Goal: Task Accomplishment & Management: Complete application form

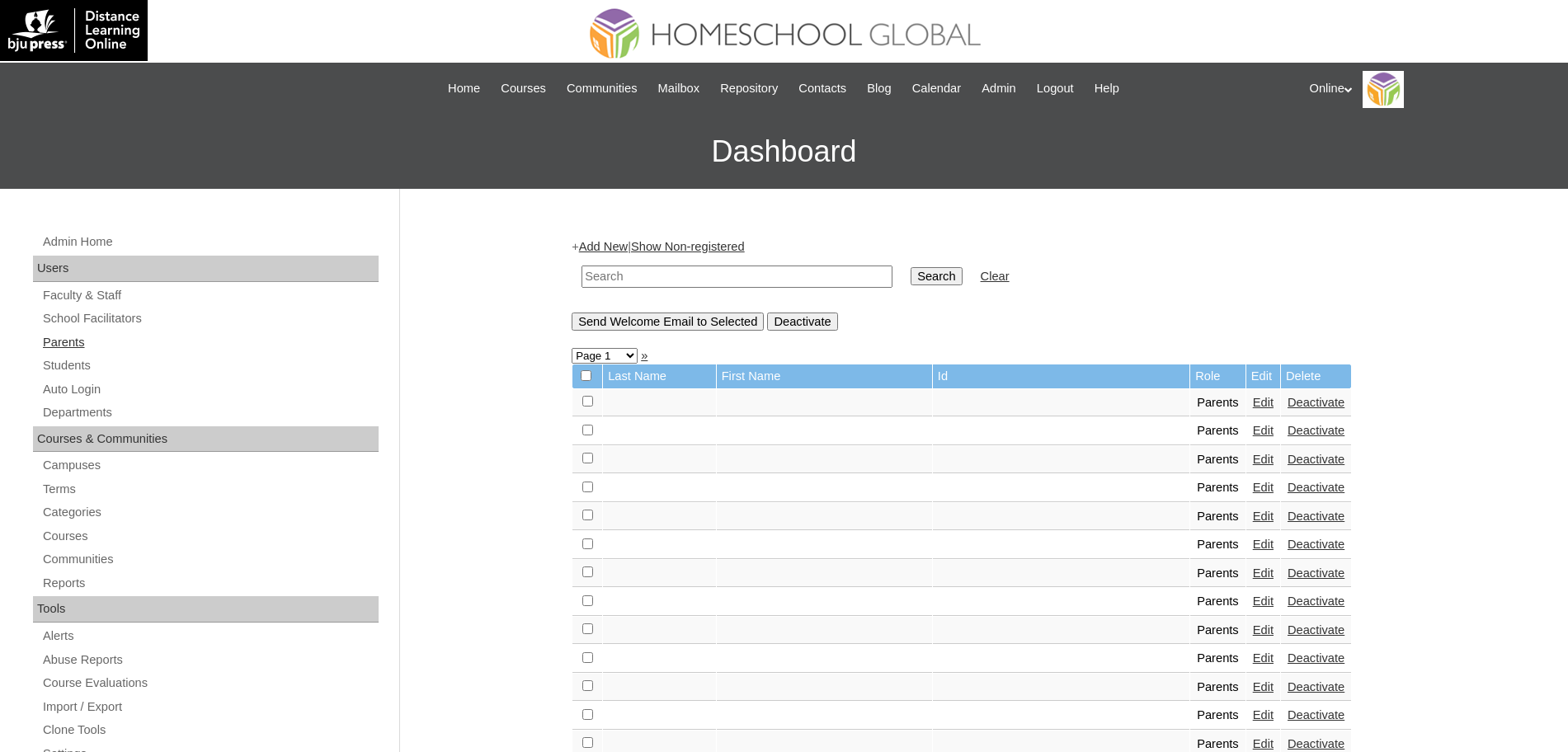
click at [88, 337] on link "Parents" at bounding box center [209, 343] width 337 height 21
click at [624, 242] on link "Add New" at bounding box center [604, 246] width 49 height 13
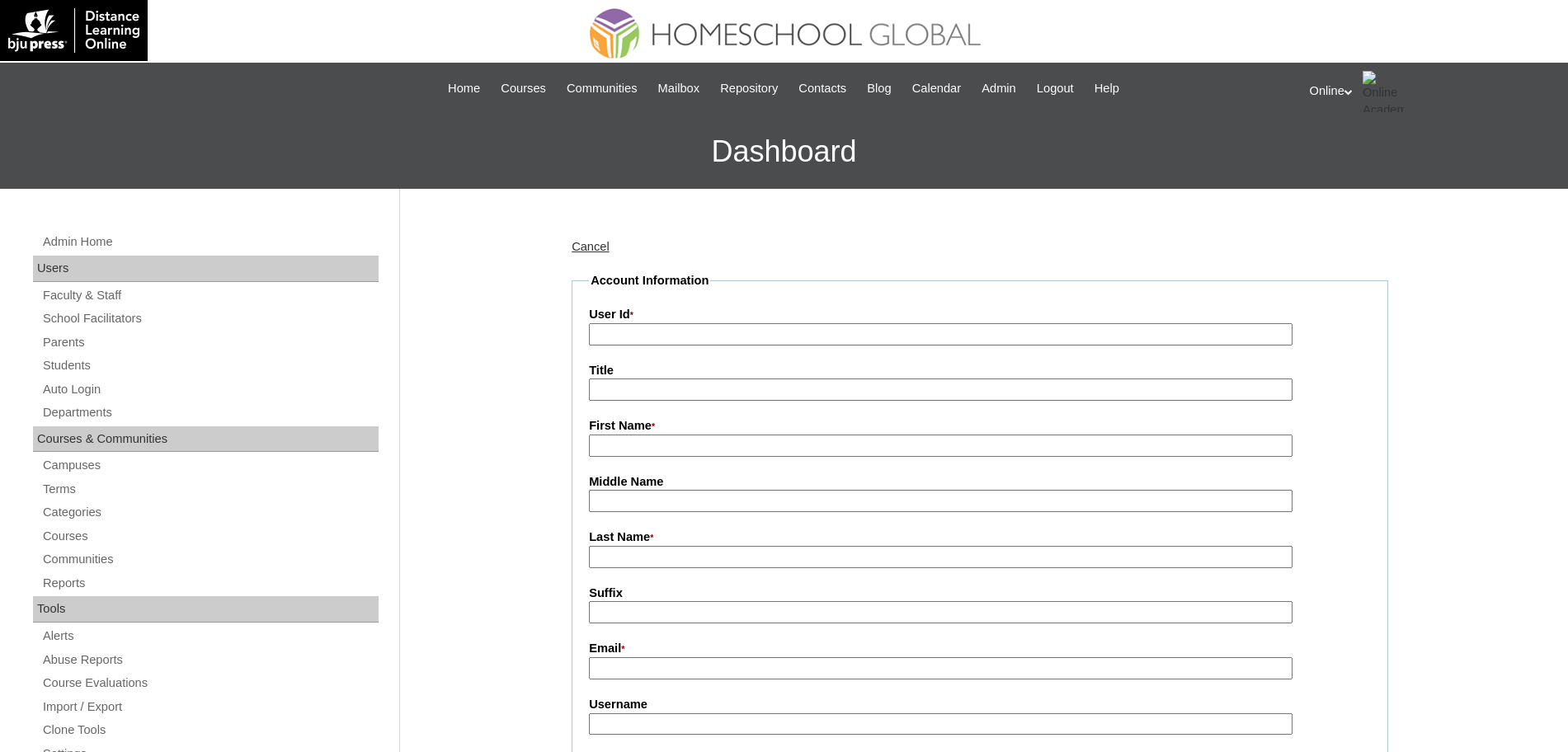
click at [610, 446] on input "First Name *" at bounding box center [941, 445] width 704 height 22
paste input "Chona Villanueva anikalouiecrisostomo2113@gmail.com HGP0243-OACAD2025 cvillanue…"
click at [637, 444] on input "Chona Villanueva anikalouiecrisostomo2113@gmail.com HGP0243-OACAD2025 cvillanue…" at bounding box center [941, 445] width 704 height 22
type input "Chona"
click at [615, 562] on input "Last Name *" at bounding box center [941, 556] width 704 height 22
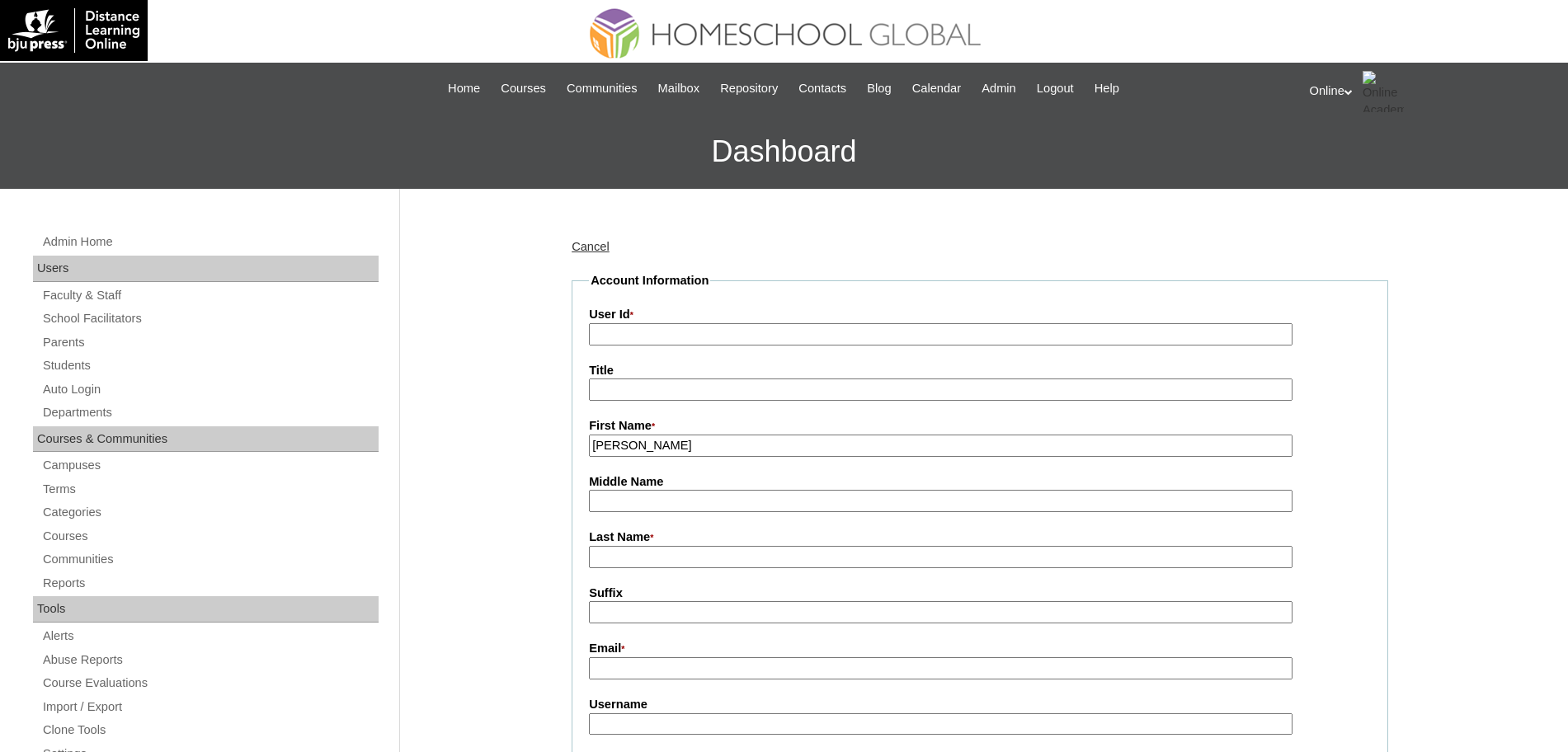
paste input "Villanueva anikalouiecrisostomo2113@gmail.com HGP0243-OACAD2025 cvillanueva2025…"
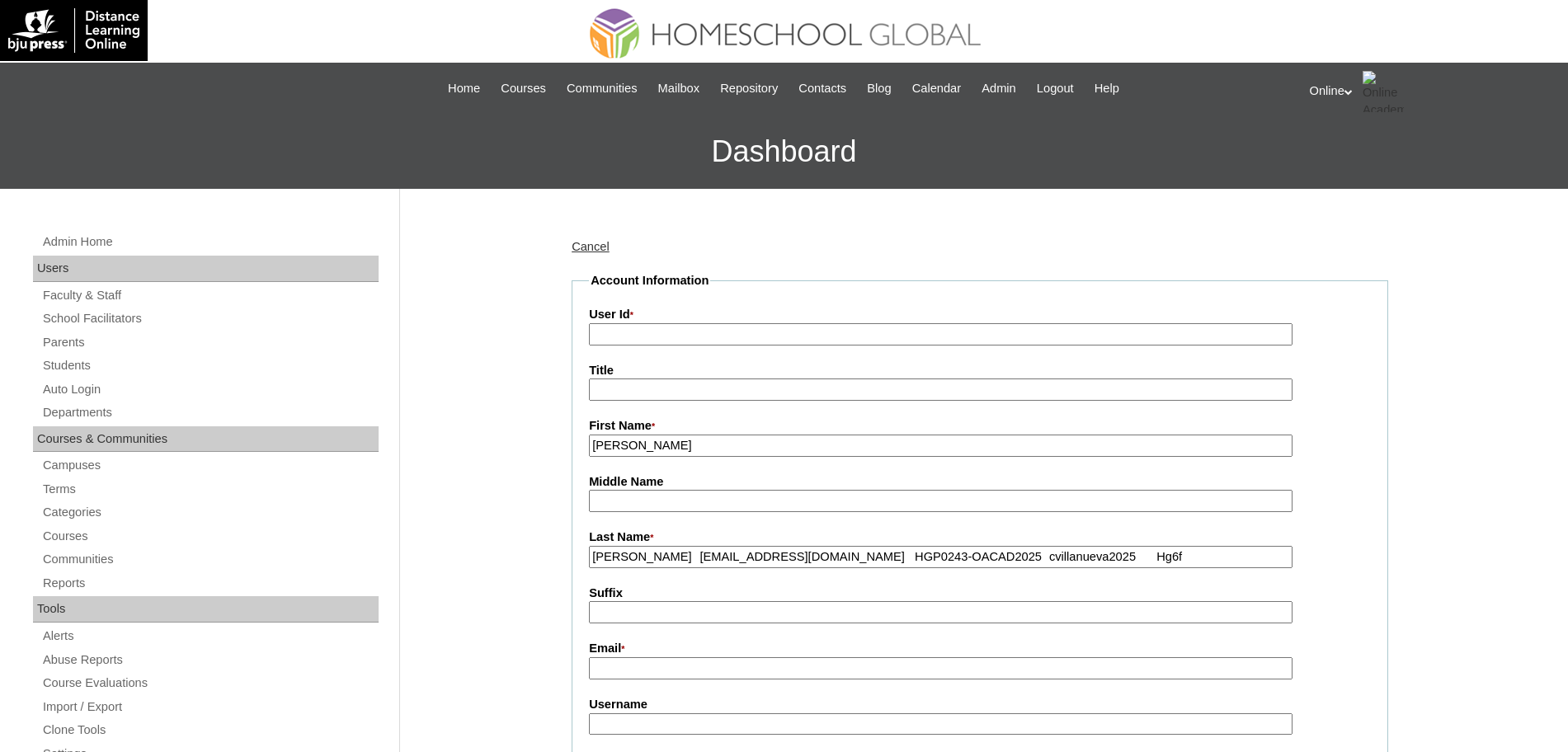
click at [676, 558] on input "Villanueva anikalouiecrisostomo2113@gmail.com HGP0243-OACAD2025 cvillanueva2025…" at bounding box center [941, 556] width 704 height 22
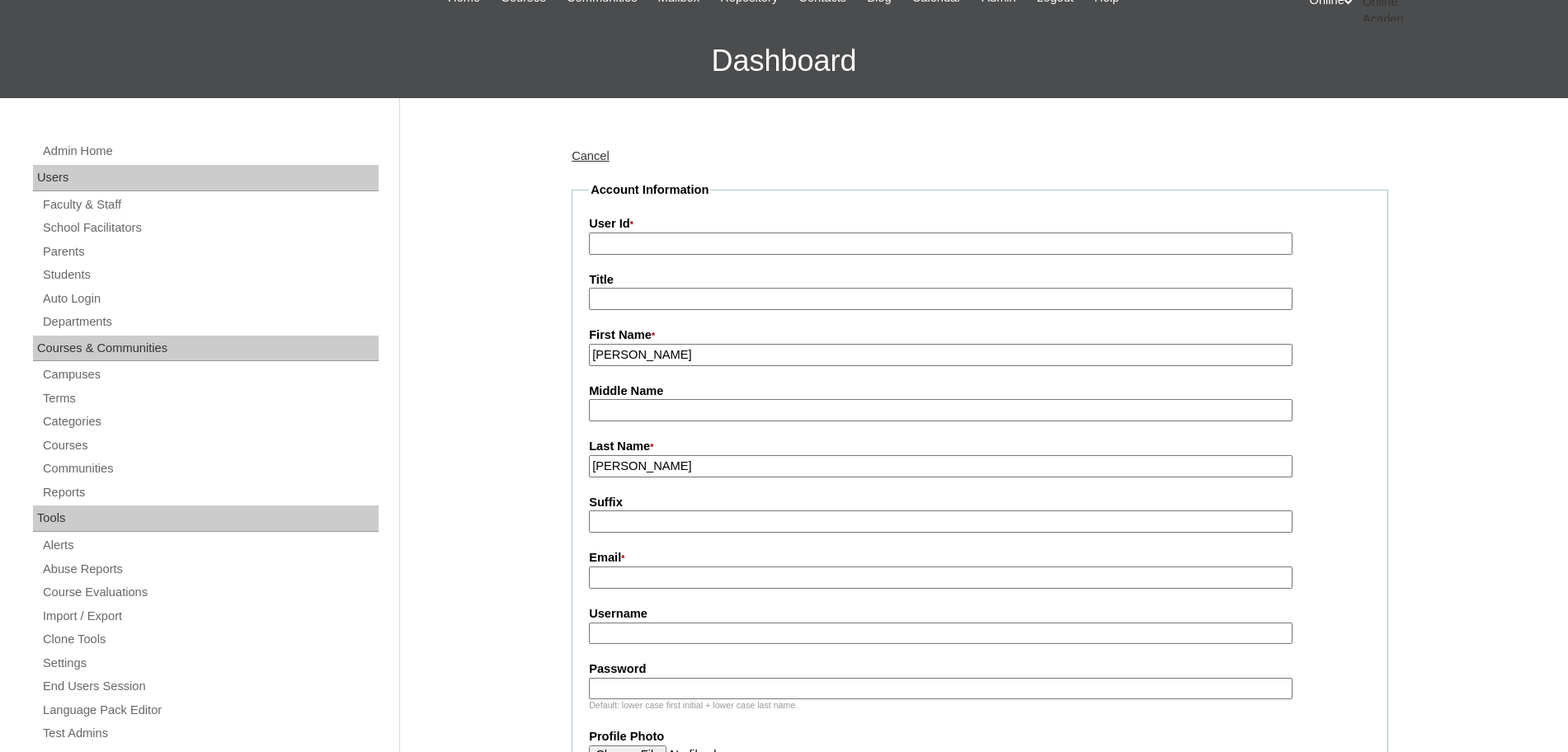
scroll to position [123, 0]
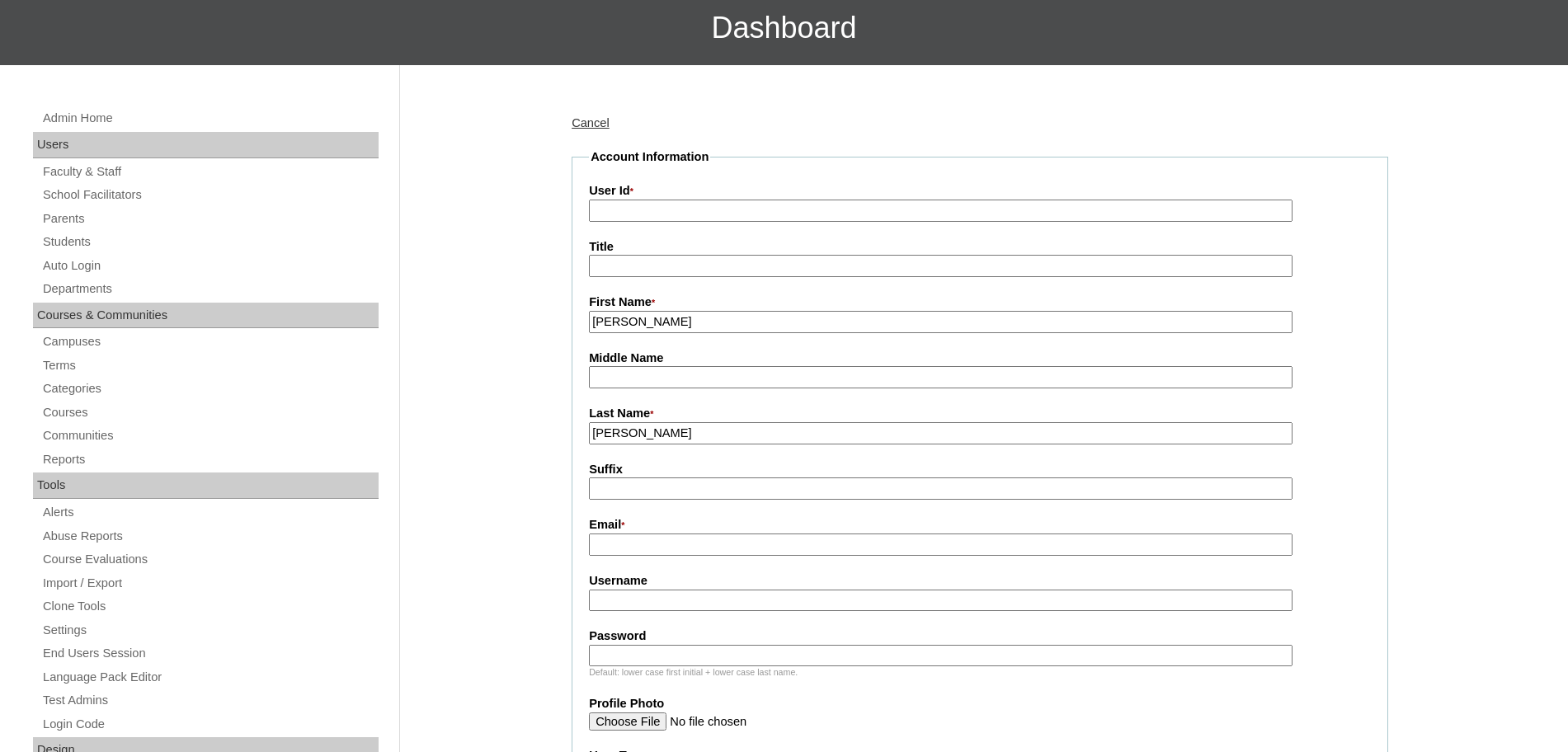
type input "Villanueva"
click at [597, 551] on input "Email *" at bounding box center [941, 544] width 704 height 22
paste input "anikalouiecrisostomo2113@gmail.com HGP0243-OACAD2025 cvillanueva2025 Hg6f"
click at [831, 548] on input "anikalouiecrisostomo2113@gmail.com HGP0243-OACAD2025 cvillanueva2025 Hg6f" at bounding box center [941, 544] width 704 height 22
type input "anikalouiecrisostomo2113@gmail.com"
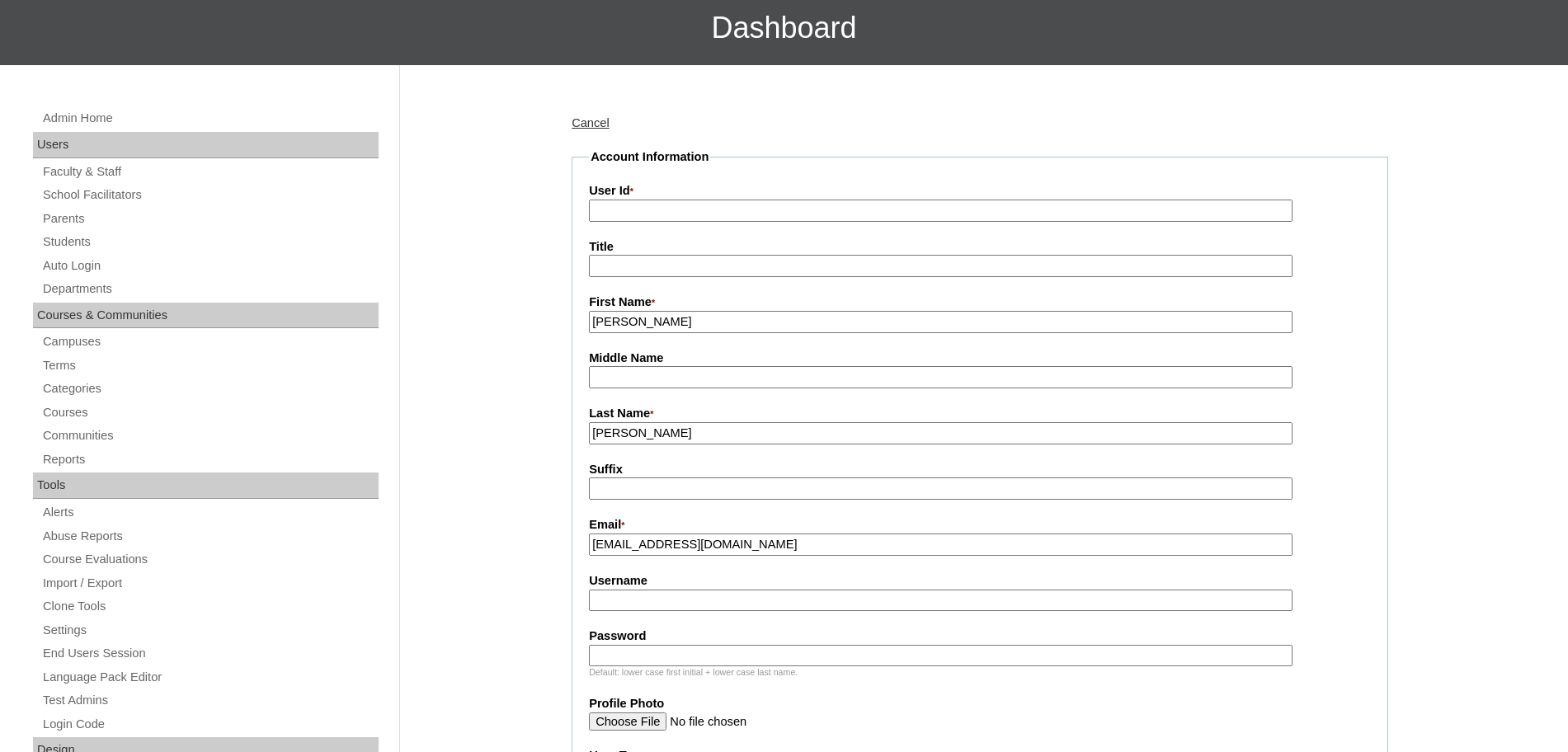
click at [646, 211] on input "User Id *" at bounding box center [941, 210] width 704 height 22
paste input "HGP0243-OACAD2025 cvillanueva2025 Hg6f"
type input "HGP0243-OACAD2025 cvillanueva2025 Hg6f"
click at [598, 602] on input "Username" at bounding box center [941, 600] width 704 height 22
paste input "HGP0243-OACAD2025 cvillanueva2025 Hg6f"
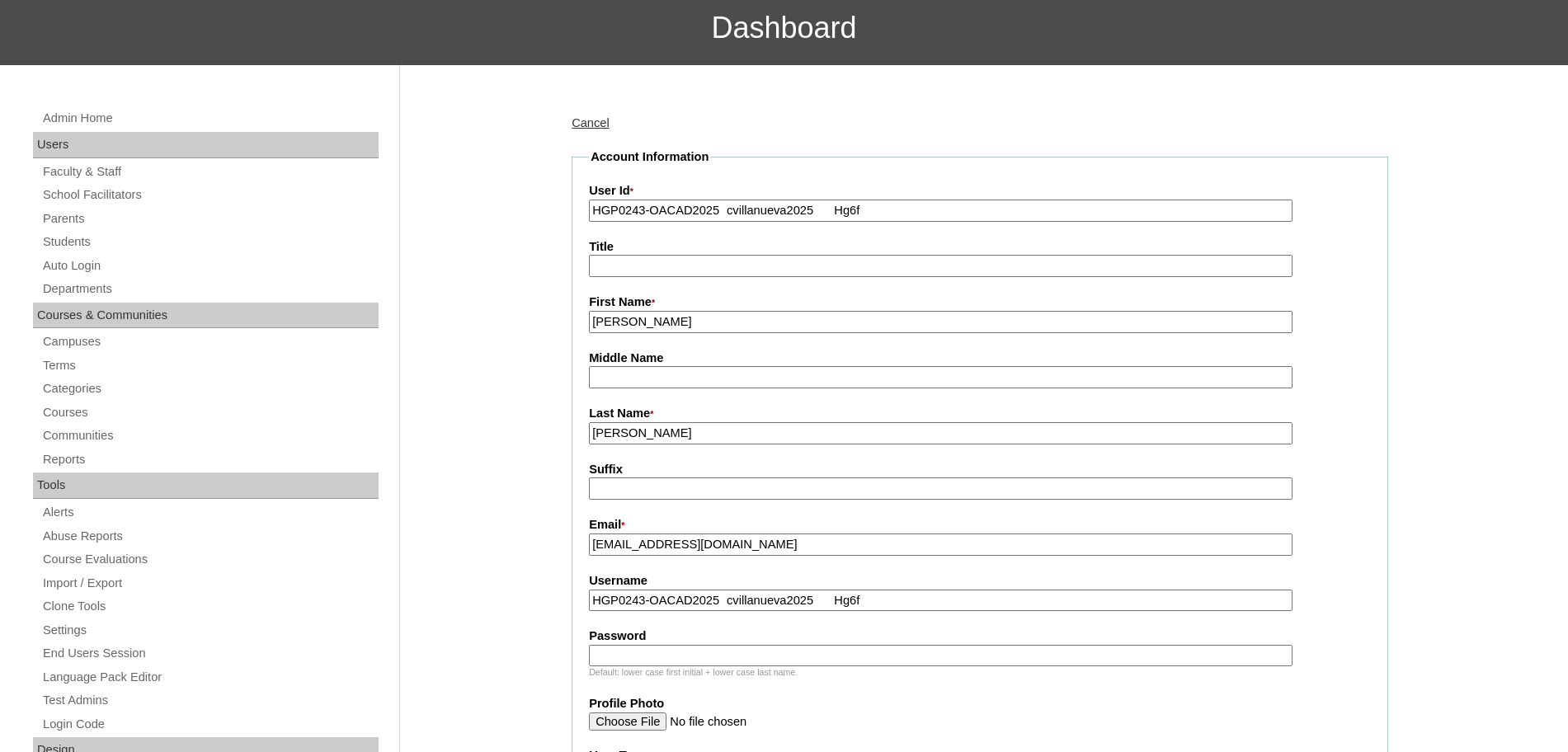
click at [727, 602] on input "HGP0243-OACAD2025 cvillanueva2025 Hg6f" at bounding box center [941, 600] width 704 height 22
type input "cvillanueva2025 Hg6f"
click at [910, 207] on input "HGP0243-OACAD2025 cvillanueva2025 Hg6f" at bounding box center [941, 210] width 704 height 22
paste input "text"
type input "HGP0243-OACAD2025"
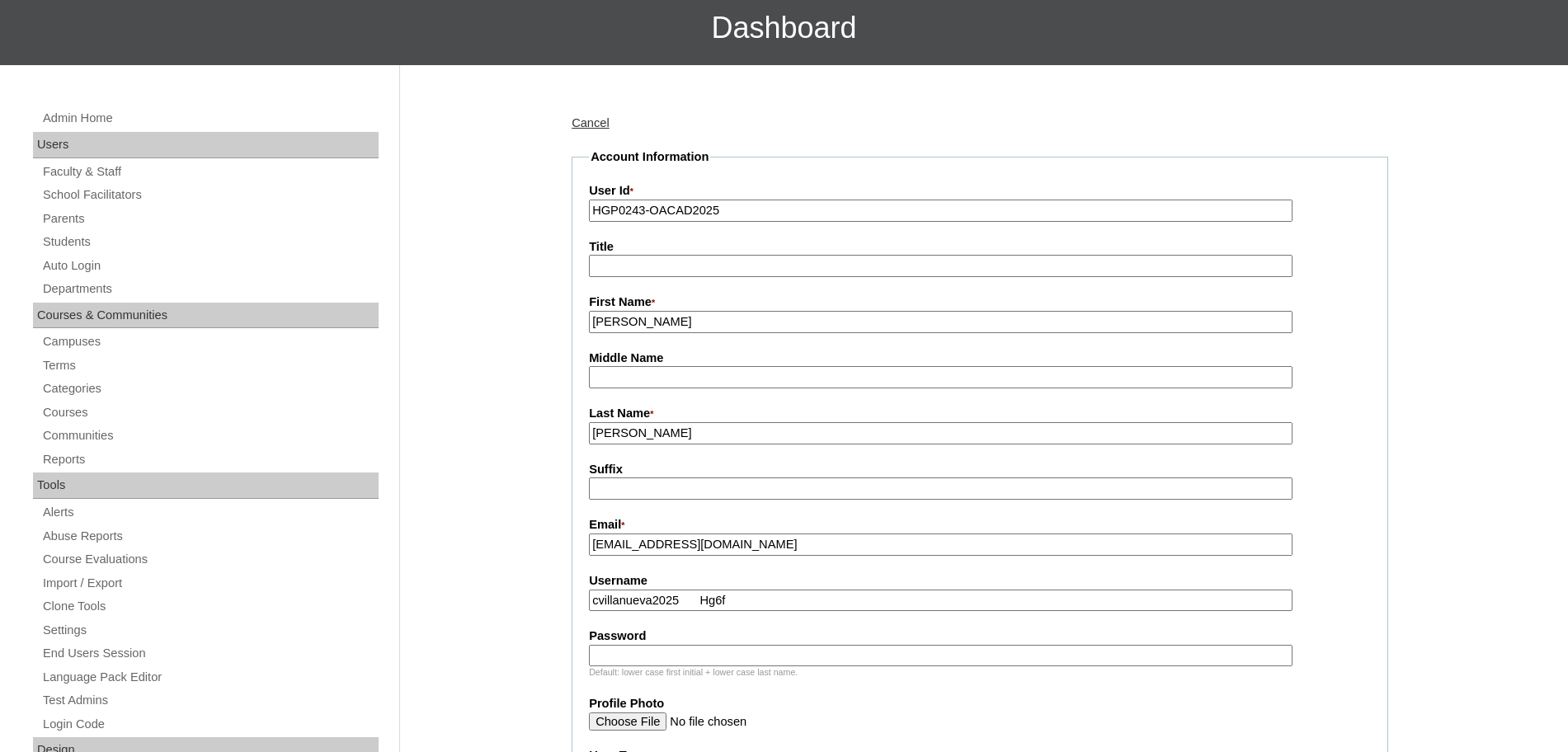
click at [701, 604] on input "cvillanueva2025 Hg6f" at bounding box center [941, 600] width 704 height 22
type input "cvillanueva2025"
click at [653, 660] on input "Password" at bounding box center [941, 655] width 704 height 22
paste input "Hg6f"
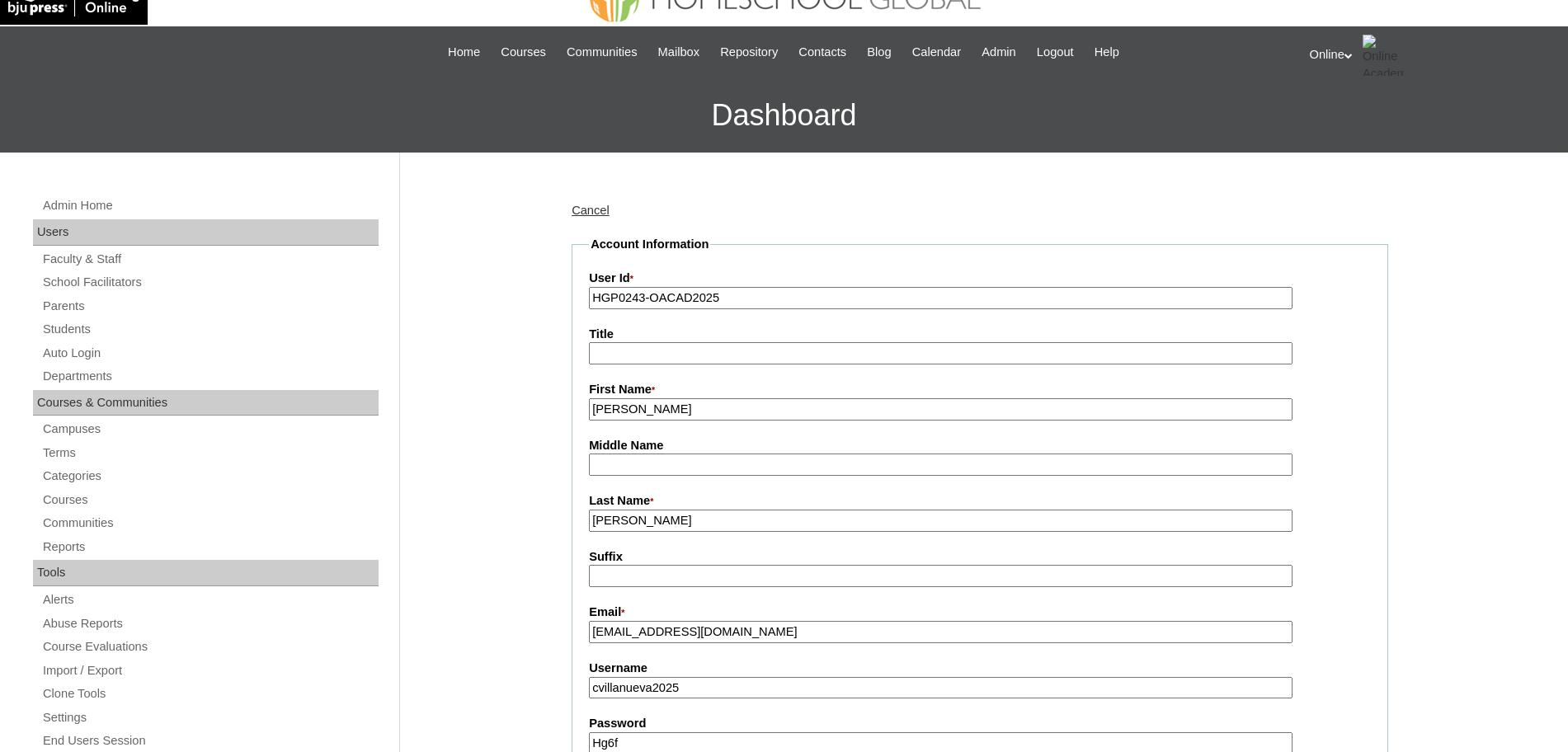
scroll to position [0, 0]
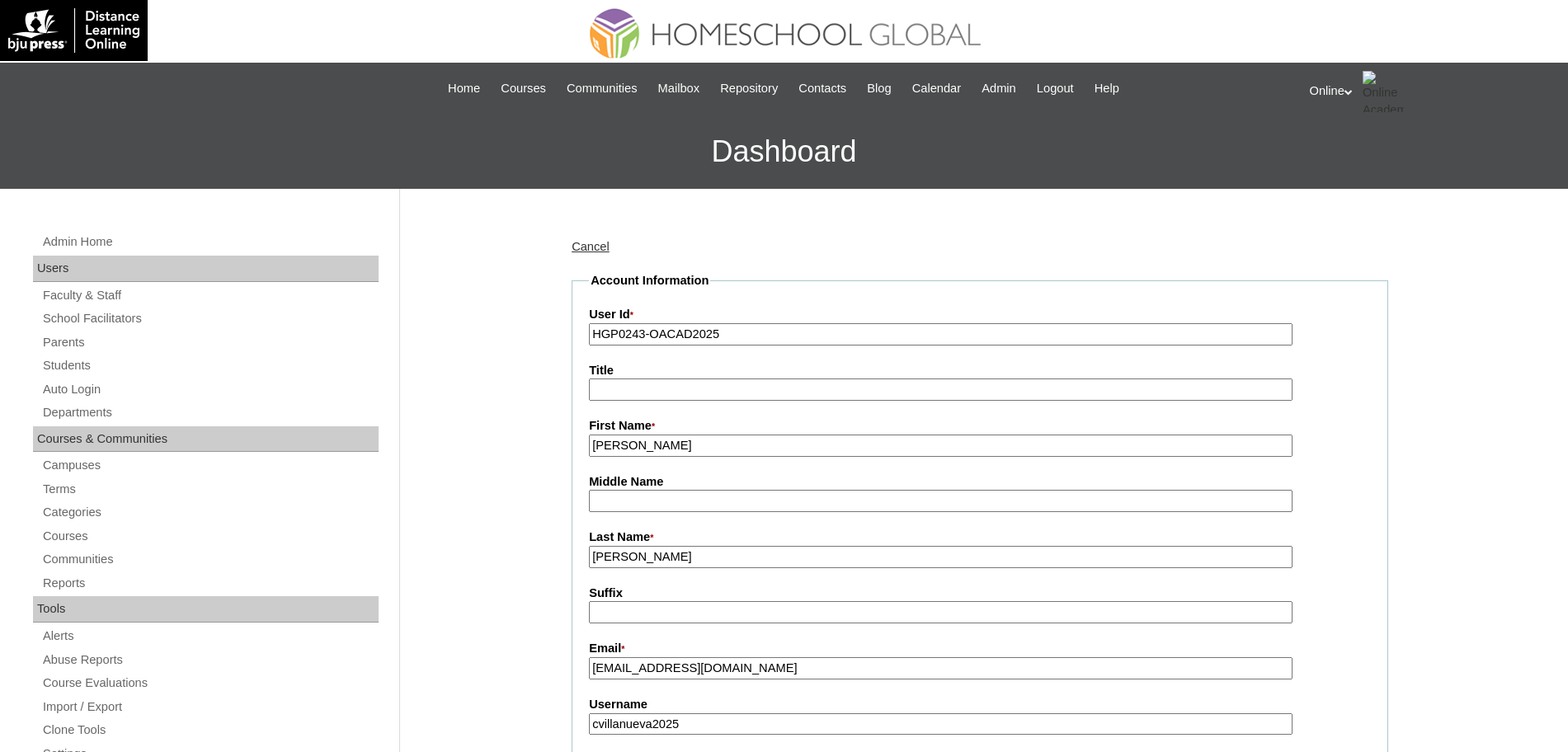
type input "Hg6f"
click at [834, 669] on input "anikalouiecrisostomo2113@gmail.com" at bounding box center [941, 667] width 704 height 22
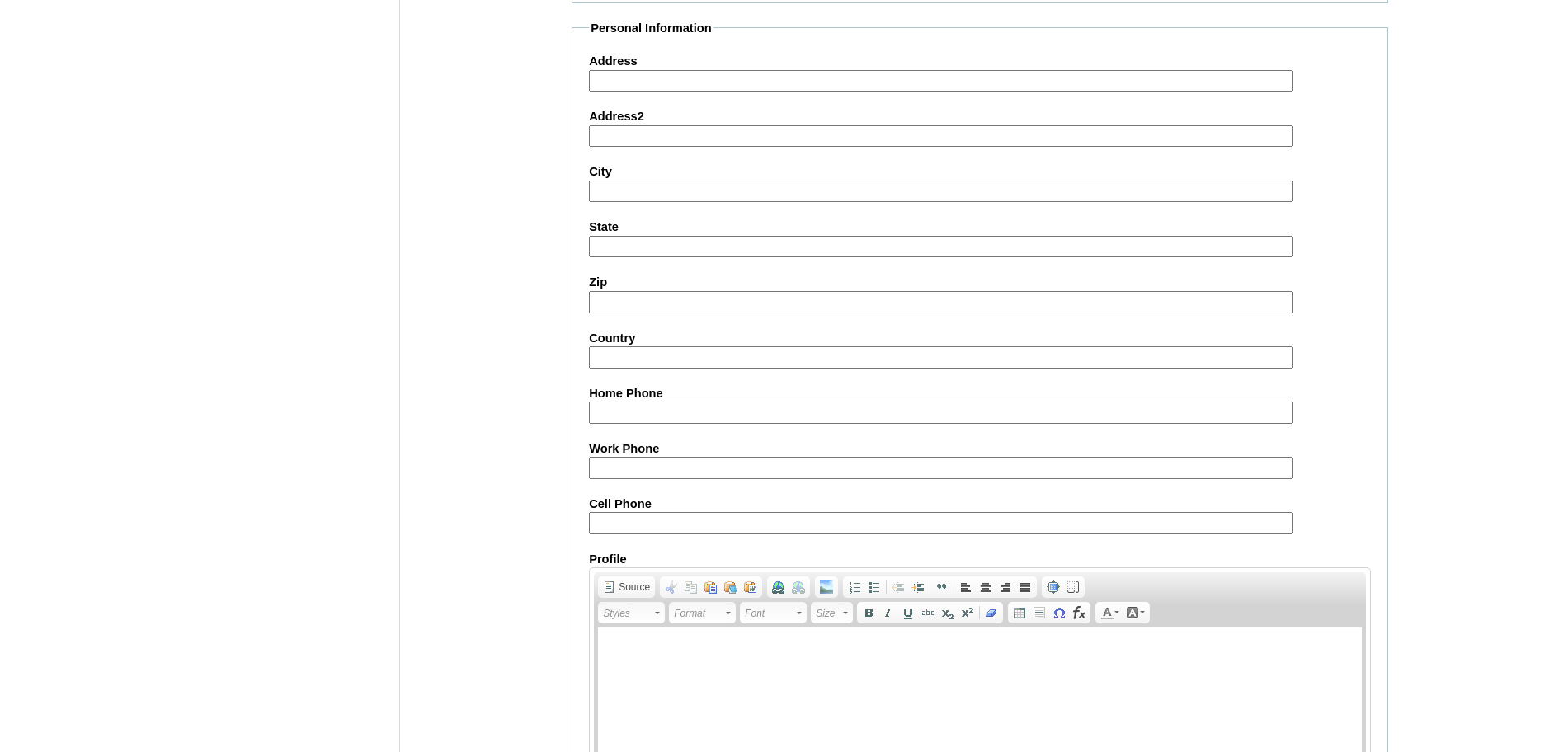
scroll to position [1475, 0]
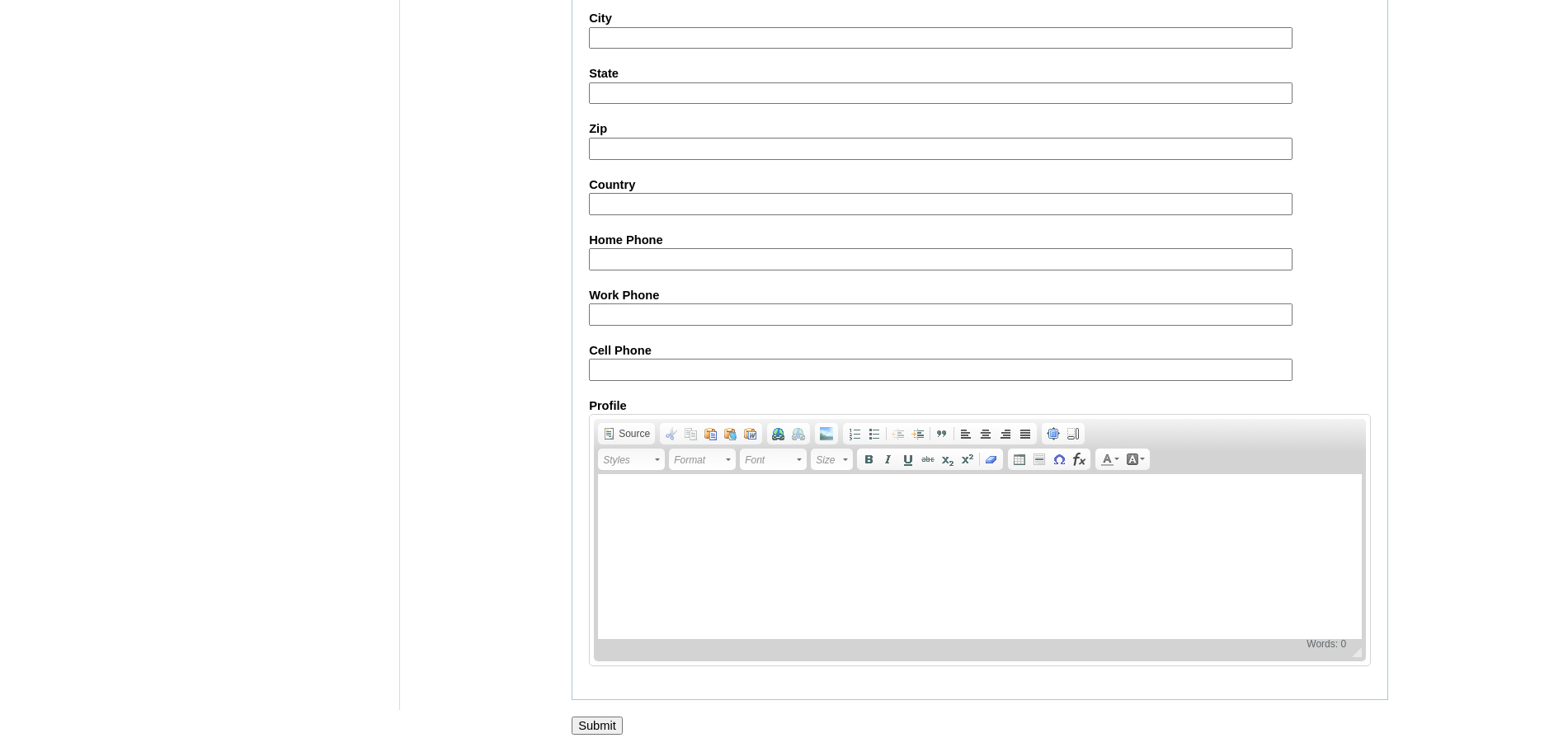
click at [602, 721] on input "Submit" at bounding box center [597, 725] width 51 height 18
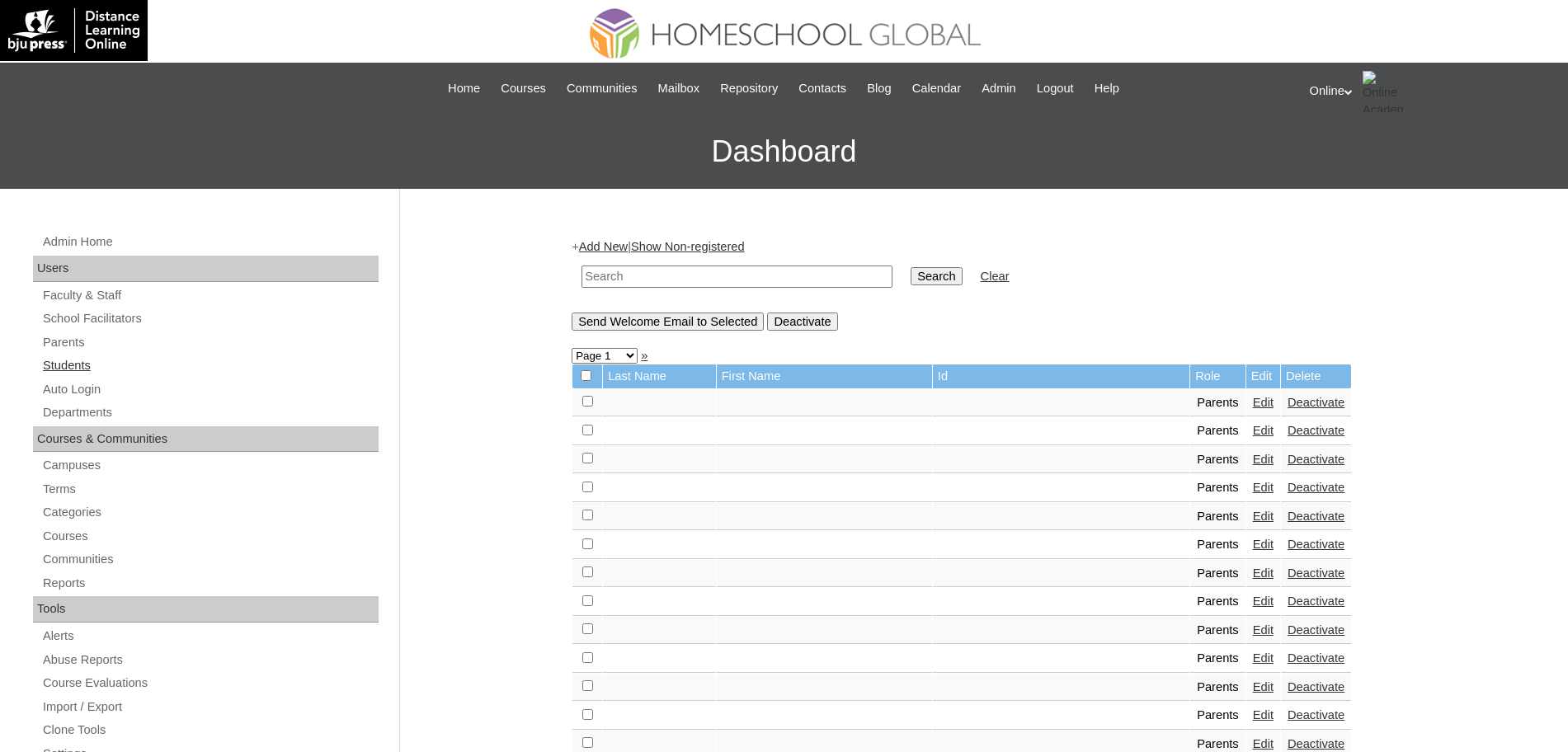
click at [102, 364] on link "Students" at bounding box center [209, 366] width 337 height 21
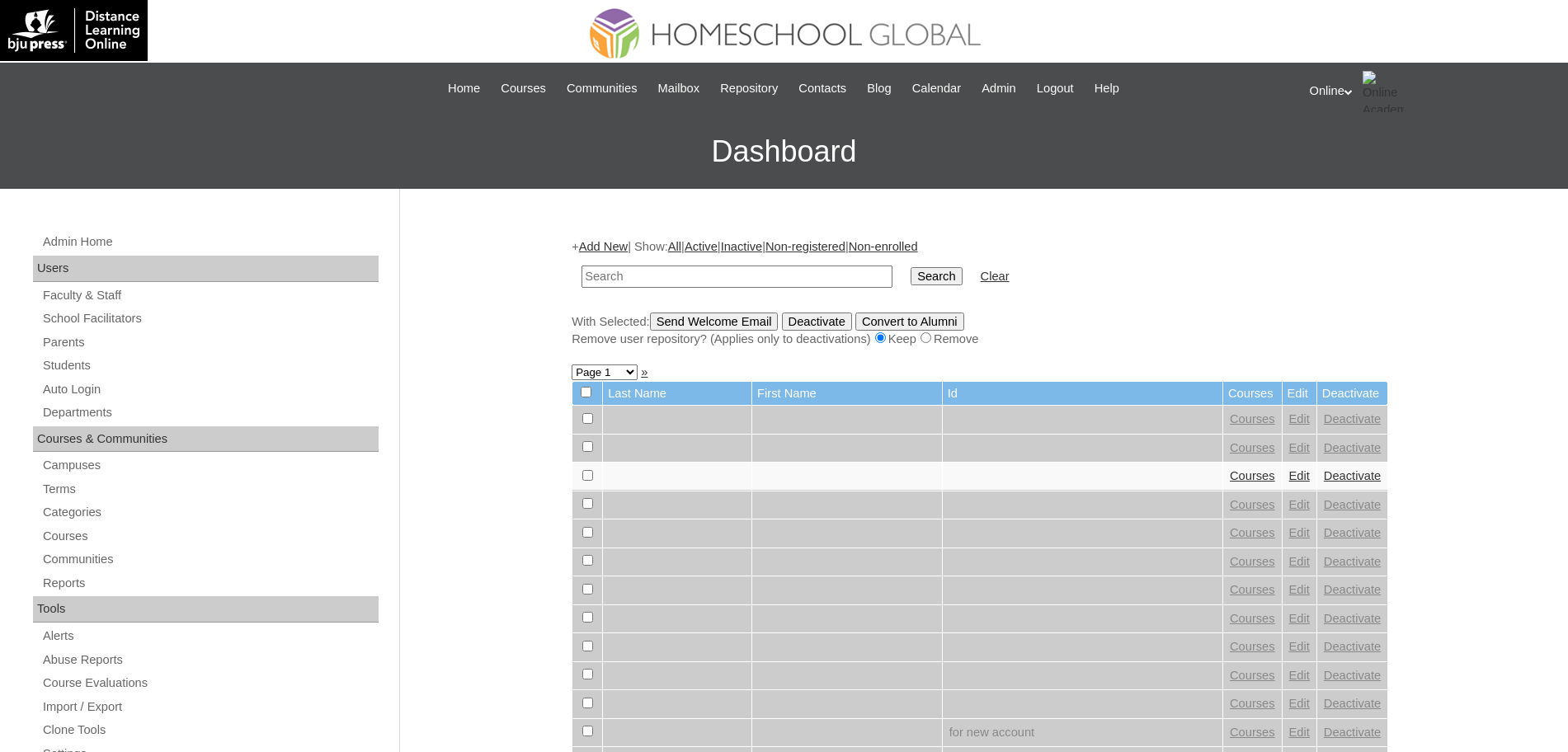
click at [608, 240] on link "Add New" at bounding box center [604, 246] width 49 height 13
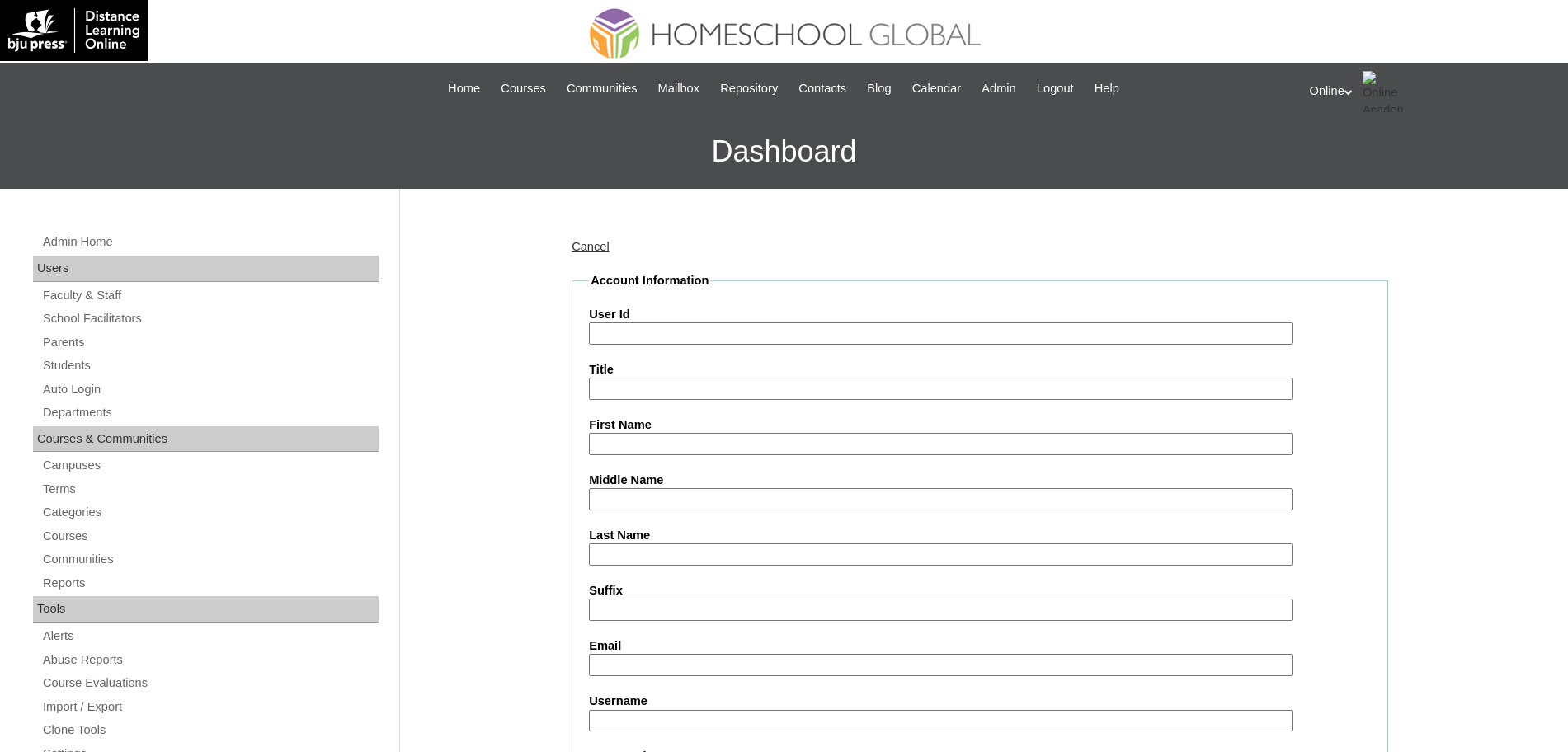
click at [620, 552] on input "Last Name" at bounding box center [941, 554] width 704 height 22
paste input "[PERSON_NAME] [PERSON_NAME] [EMAIL_ADDRESS][DOMAIN_NAME] HG293OACAD2025 anika.c…"
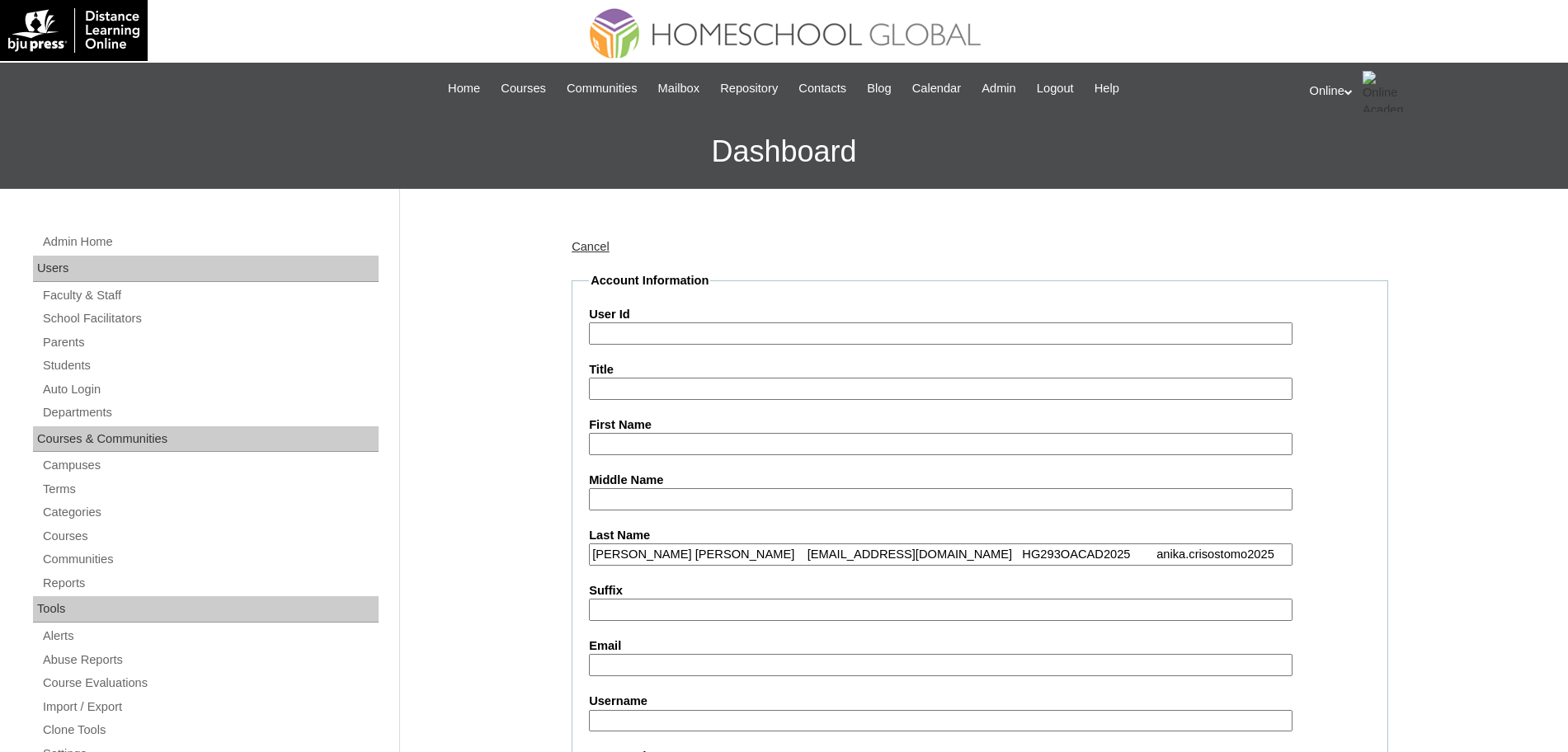
click at [674, 552] on input "[PERSON_NAME] [PERSON_NAME] [EMAIL_ADDRESS][DOMAIN_NAME] HG293OACAD2025 anika.c…" at bounding box center [941, 554] width 704 height 22
type input "[DEMOGRAPHIC_DATA]"
click at [615, 441] on input "First Name" at bounding box center [941, 443] width 704 height 22
paste input "Anika Louie anikalouiecrisostomo2113@gmail.com HG293OACAD2025 anika.crisostomo2…"
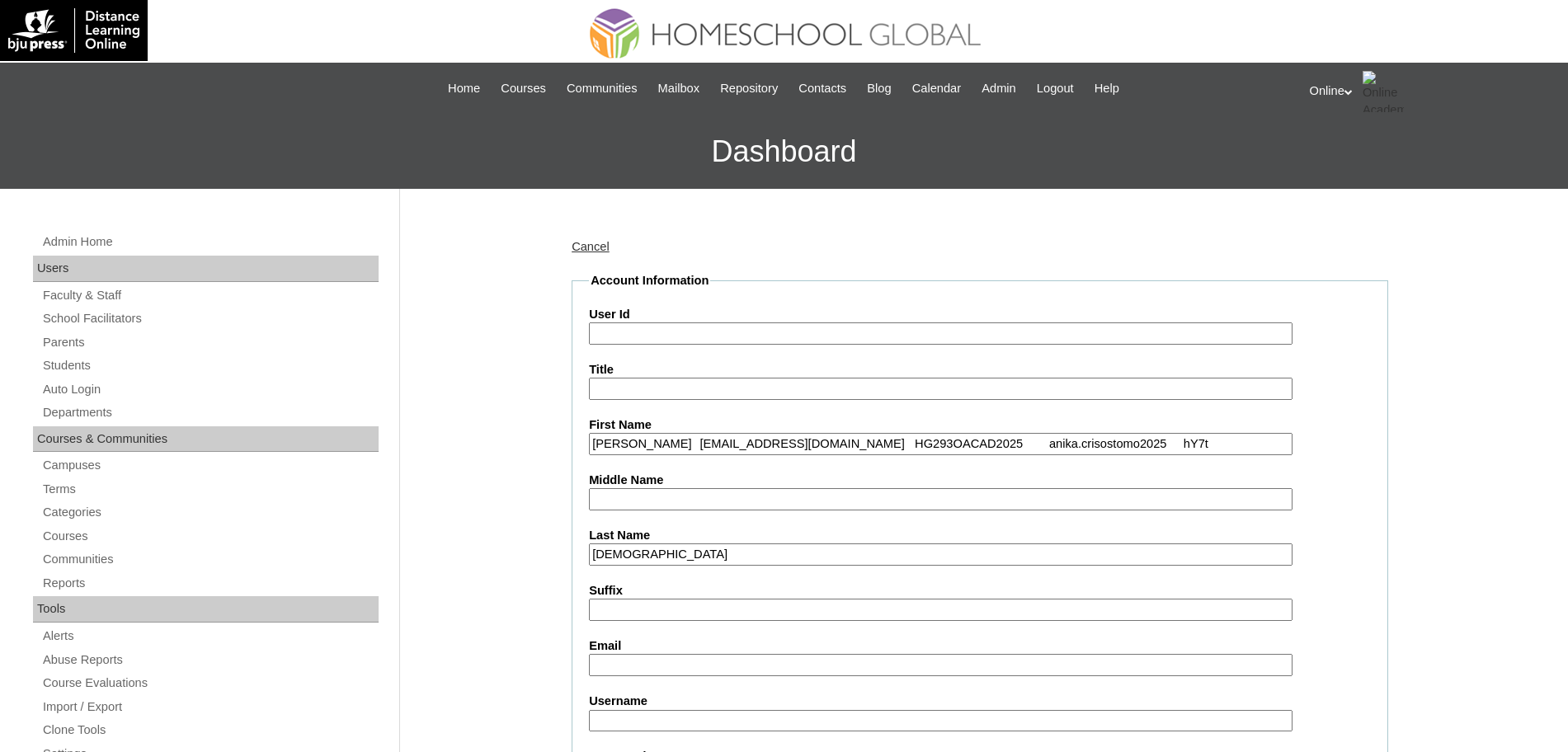
click at [672, 439] on input "Anika Louie anikalouiecrisostomo2113@gmail.com HG293OACAD2025 anika.crisostomo2…" at bounding box center [941, 443] width 704 height 22
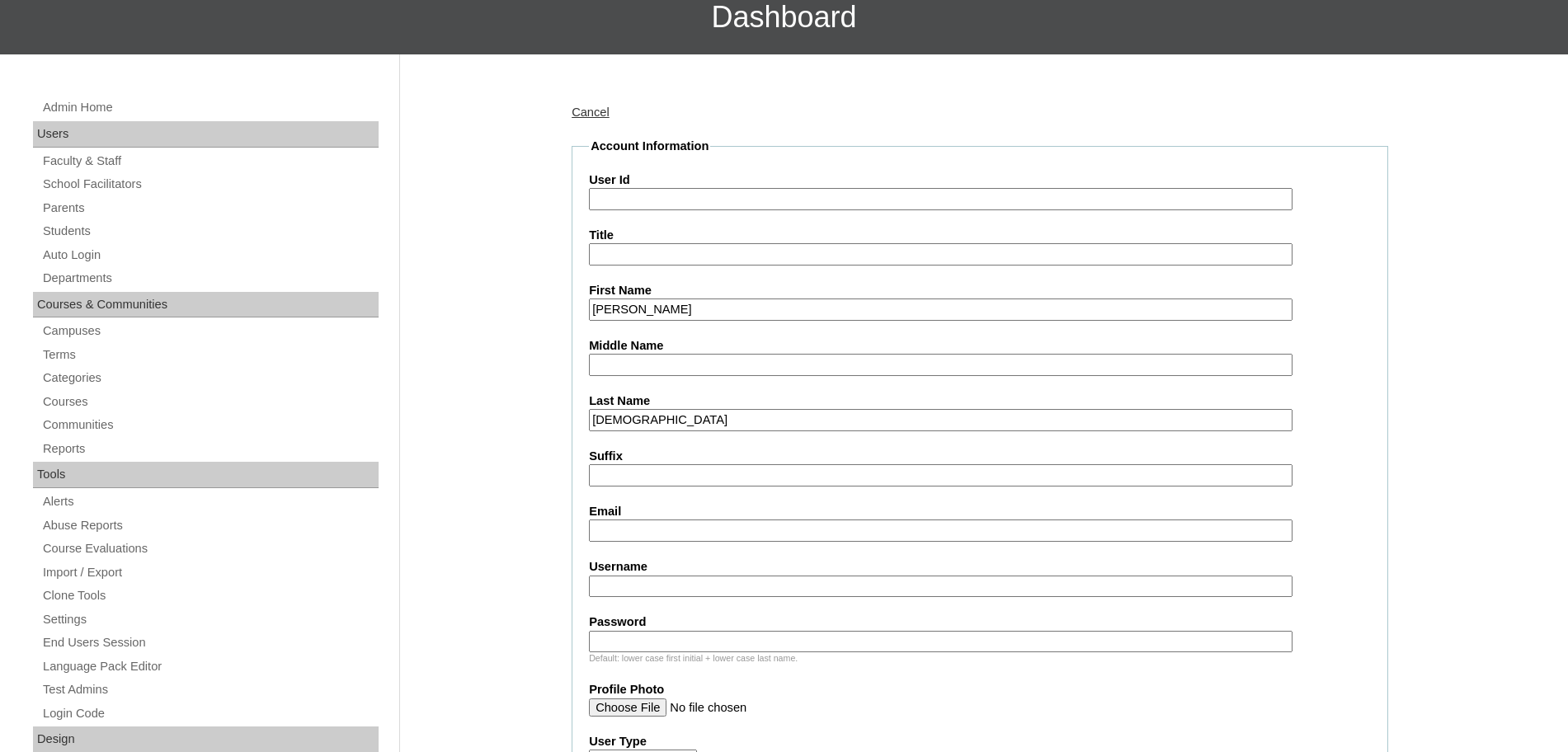
scroll to position [136, 0]
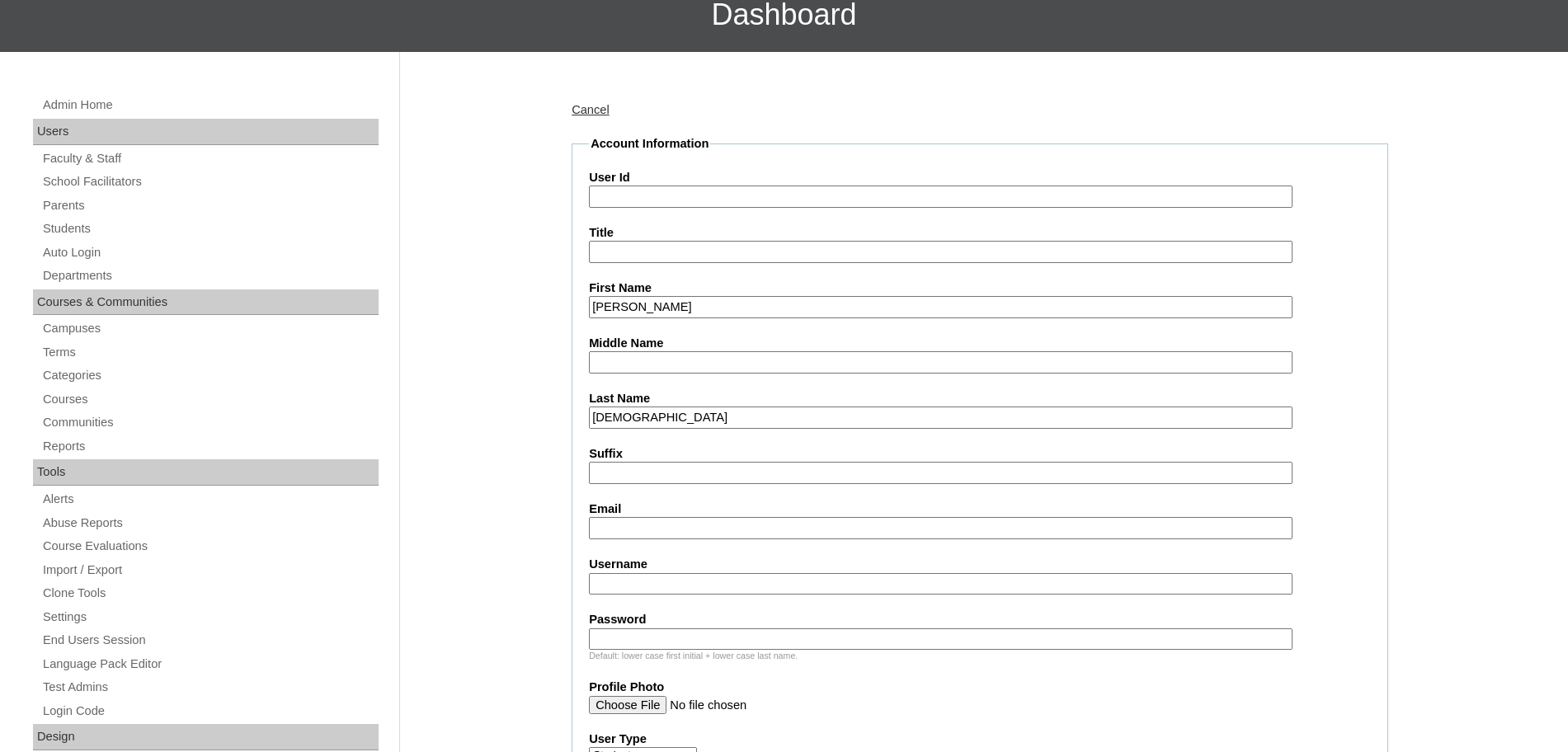
type input "Anika Louie"
click at [619, 581] on input "Username" at bounding box center [941, 583] width 704 height 22
paste input "anikalouiecrisostomo2113@gmail.com HG293OACAD2025 anika.crisostomo2025 hY7t"
click at [836, 581] on input "anikalouiecrisostomo2113@gmail.com HG293OACAD2025 anika.crisostomo2025 hY7t" at bounding box center [941, 583] width 704 height 22
type input "anikalouiecrisostomo2113@gmail.com"
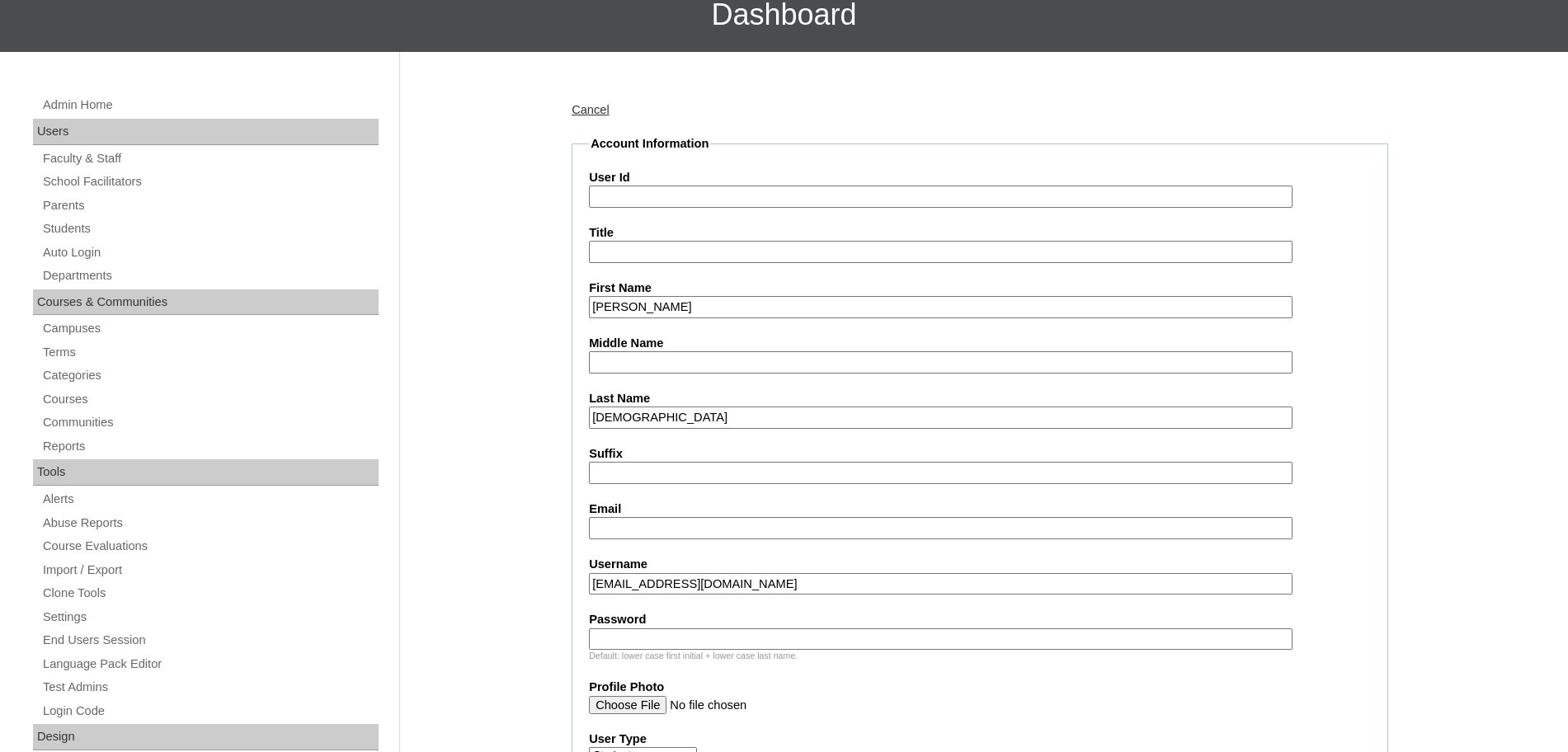
click at [717, 196] on input "User Id" at bounding box center [941, 196] width 704 height 22
paste input "HG293OACAD2025 anika.crisostomo2025 hY7t"
click at [728, 196] on input "HG293OACAD2025 anika.crisostomo2025 hY7t" at bounding box center [941, 196] width 704 height 22
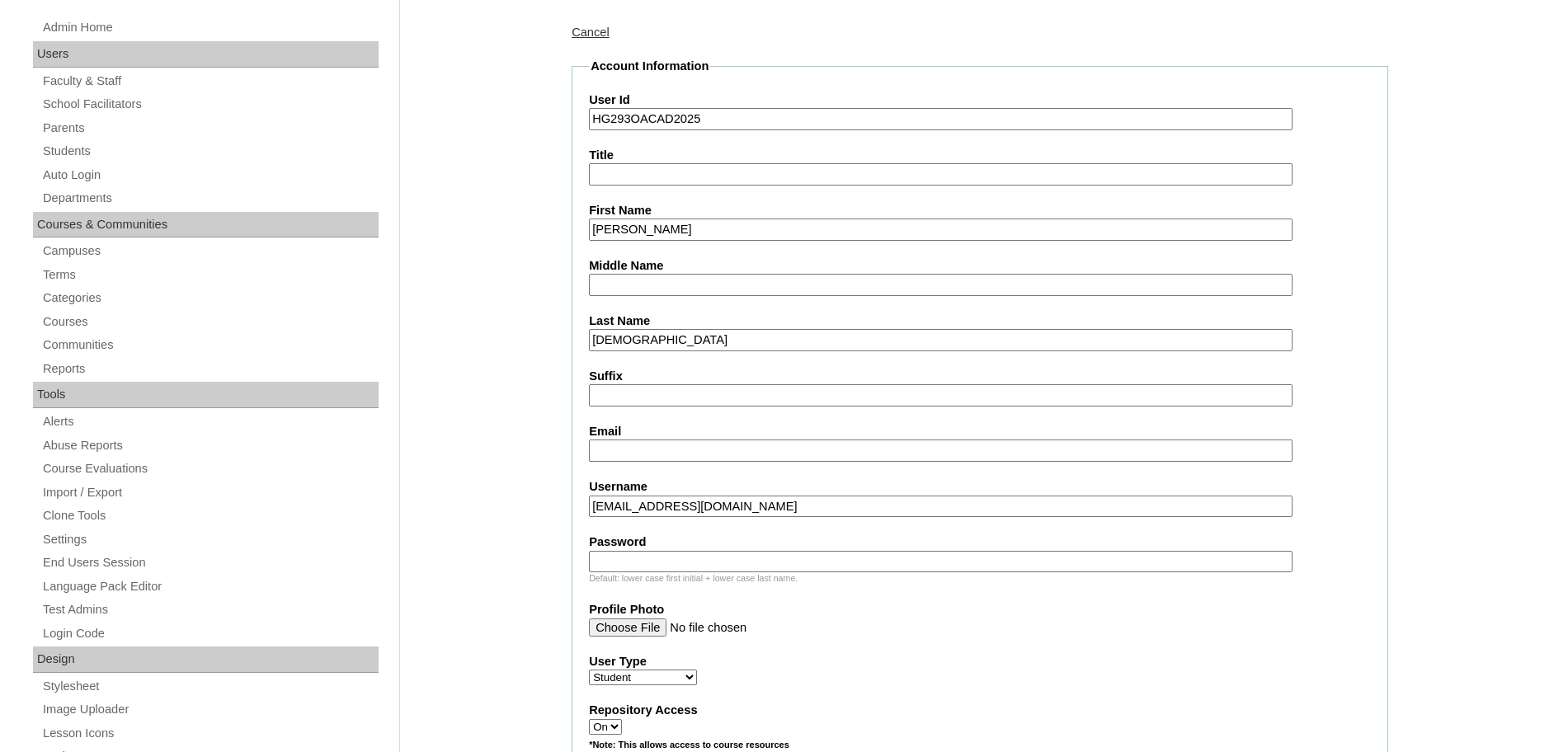
scroll to position [219, 0]
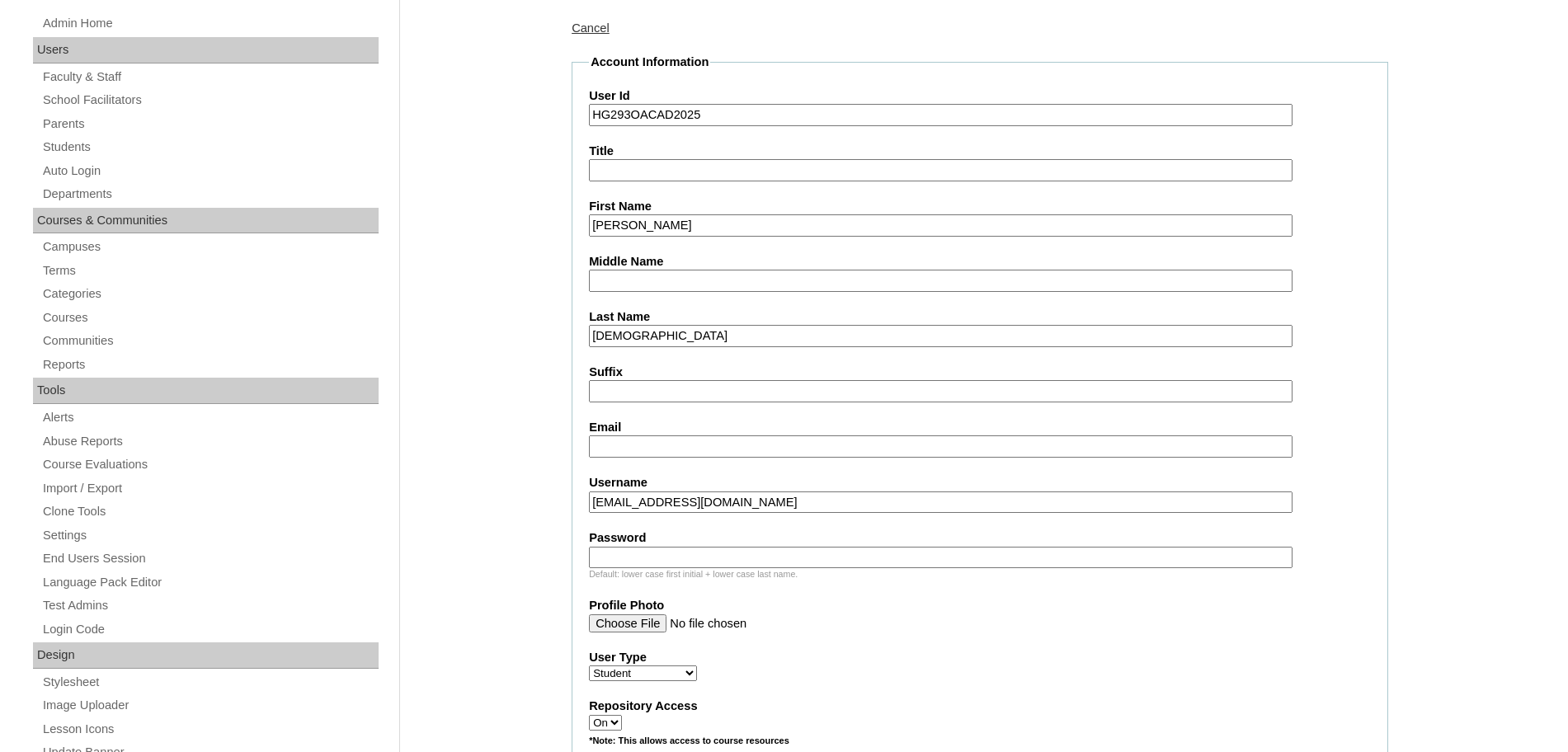
type input "HG293OACAD2025"
click at [630, 553] on input "Password" at bounding box center [941, 557] width 704 height 22
paste input "anika.crisostomo2025 hY7t"
type input "anika.crisostomo2025 hY7t"
click at [826, 503] on input "anikalouiecrisostomo2113@gmail.com" at bounding box center [941, 502] width 704 height 22
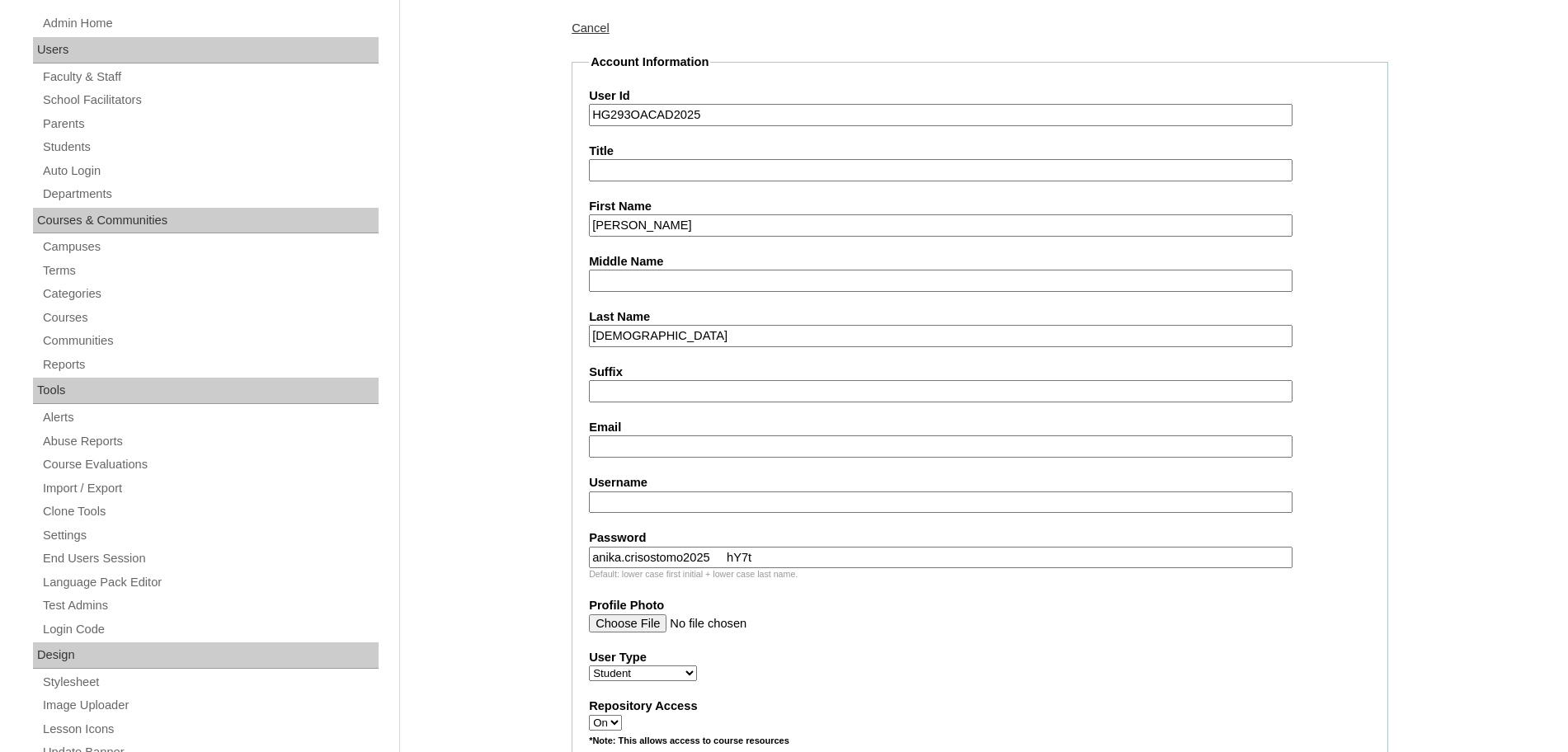
click at [718, 444] on input "Email" at bounding box center [941, 446] width 704 height 22
paste input "anikalouiecrisostomo2113@gmail.com"
type input "anikalouiecrisostomo2113@gmail.com"
click at [714, 555] on input "anika.crisostomo2025 hY7t" at bounding box center [941, 557] width 704 height 22
type input "hY7t"
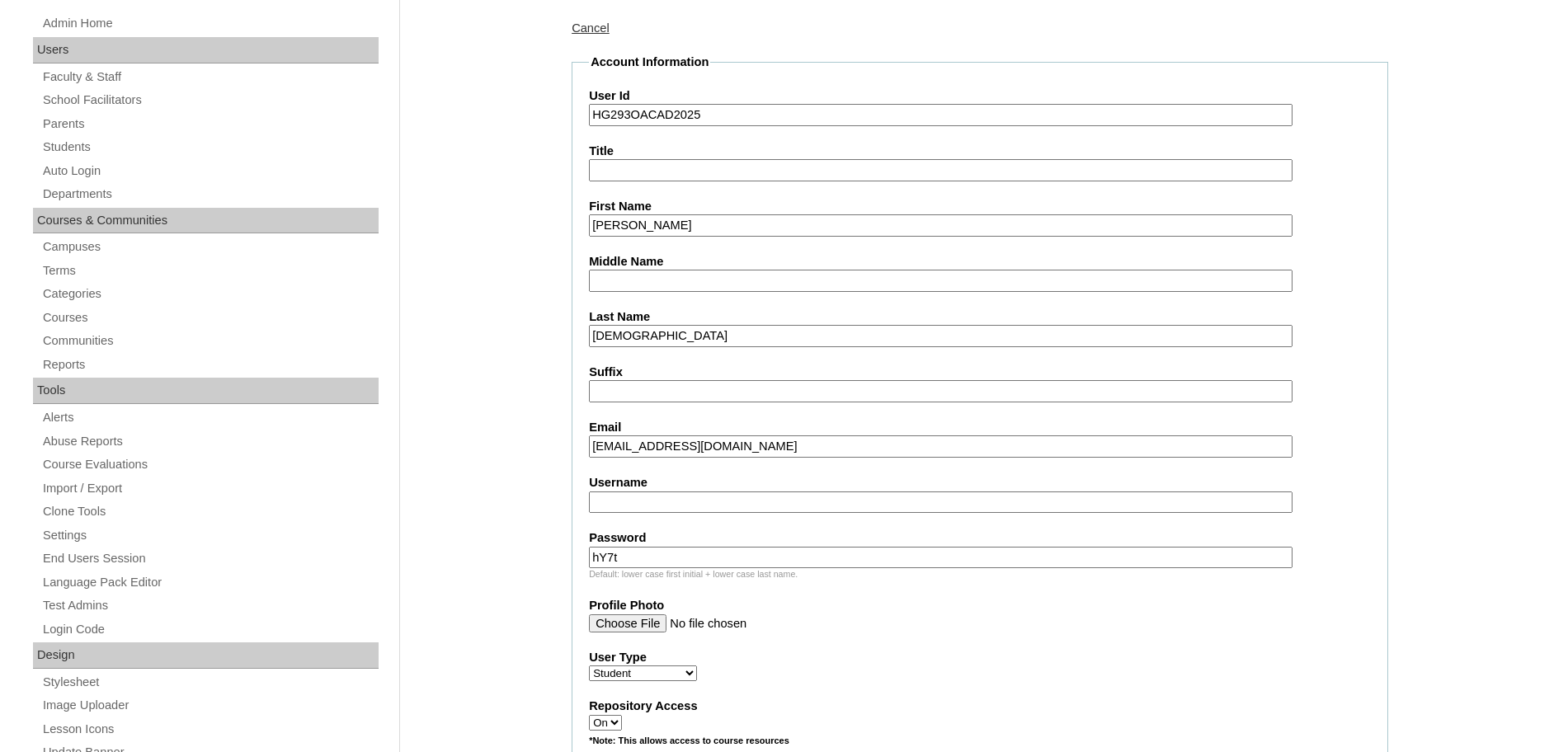
click at [637, 504] on input "Username" at bounding box center [941, 502] width 704 height 22
paste input "anika.crisostomo2025"
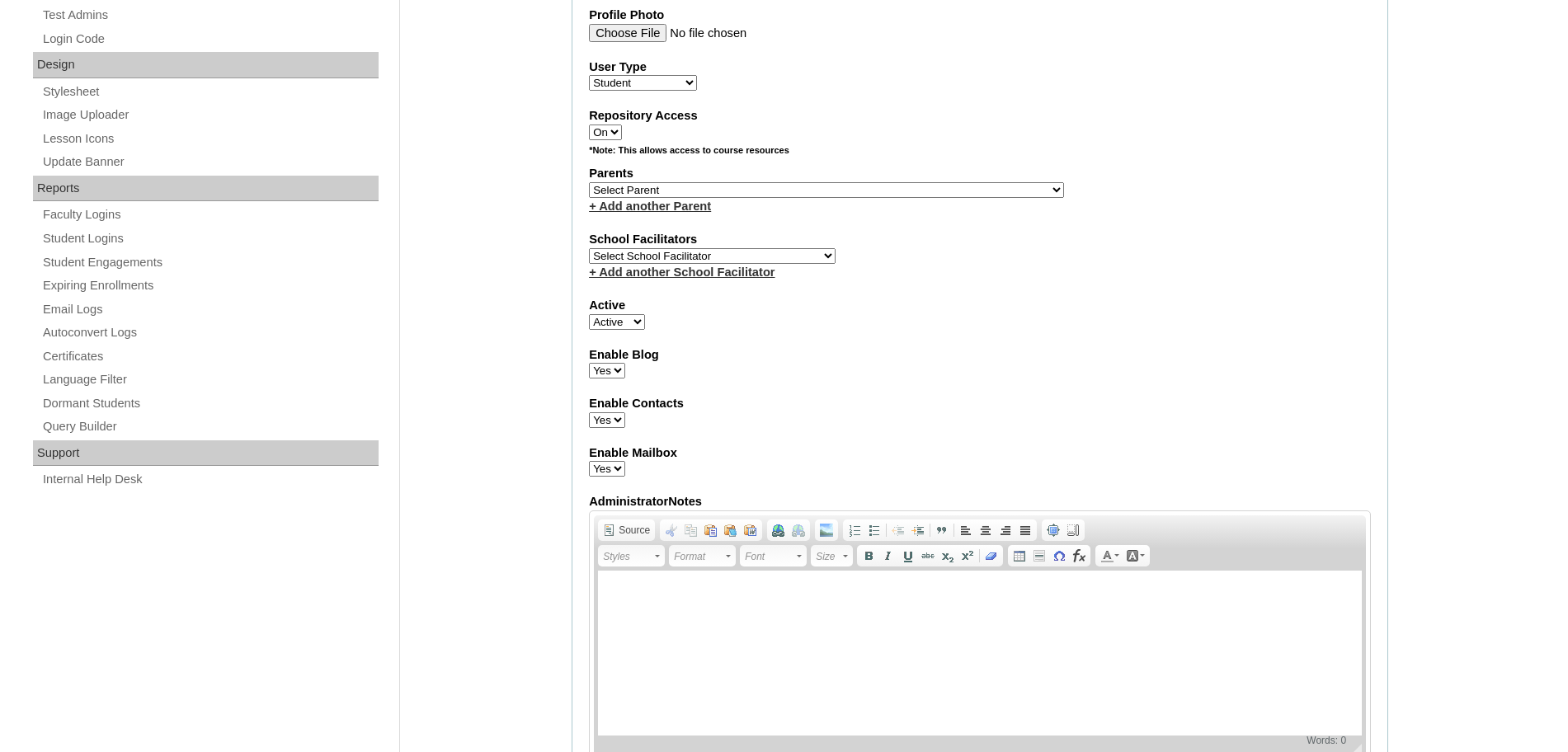
scroll to position [808, 0]
type input "anika.crisostomo2025"
click at [863, 190] on select "Select Parent , , , , , , , , , , , , , , , , , , , , , , , , , , , , , , , , ,…" at bounding box center [826, 191] width 475 height 16
select select "44079"
click at [589, 183] on select "Select Parent , , , , , , , , , , , , , , , , , , , , , , , , , , , , , , , , ,…" at bounding box center [826, 191] width 475 height 16
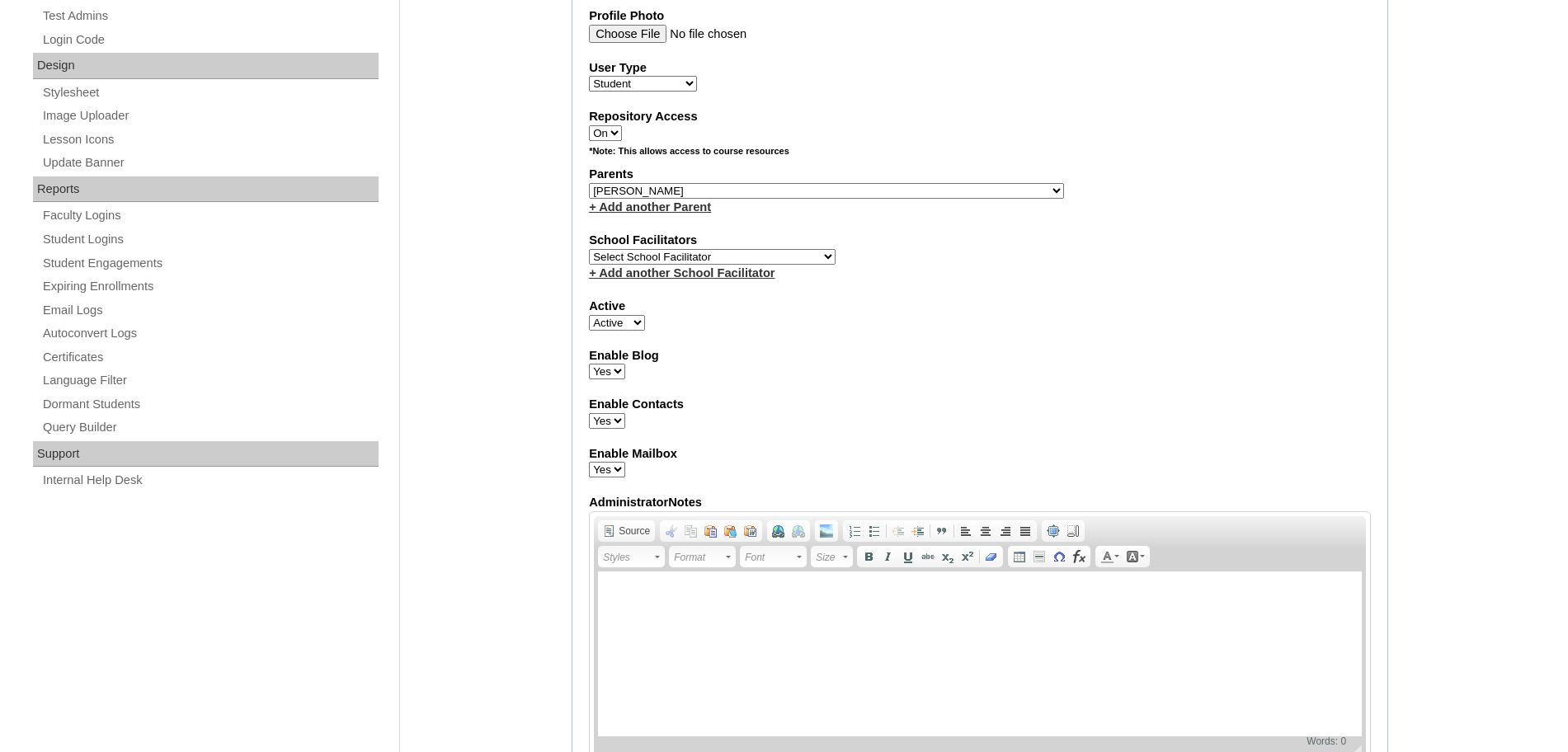
click at [688, 255] on select "Select School Facilitator Norman Añain Ruffa Abadijas Mary Abella Gloryfe Abion…" at bounding box center [712, 257] width 247 height 16
select select "43686"
click at [589, 249] on select "Select School Facilitator Norman Añain Ruffa Abadijas Mary Abella Gloryfe Abion…" at bounding box center [712, 257] width 247 height 16
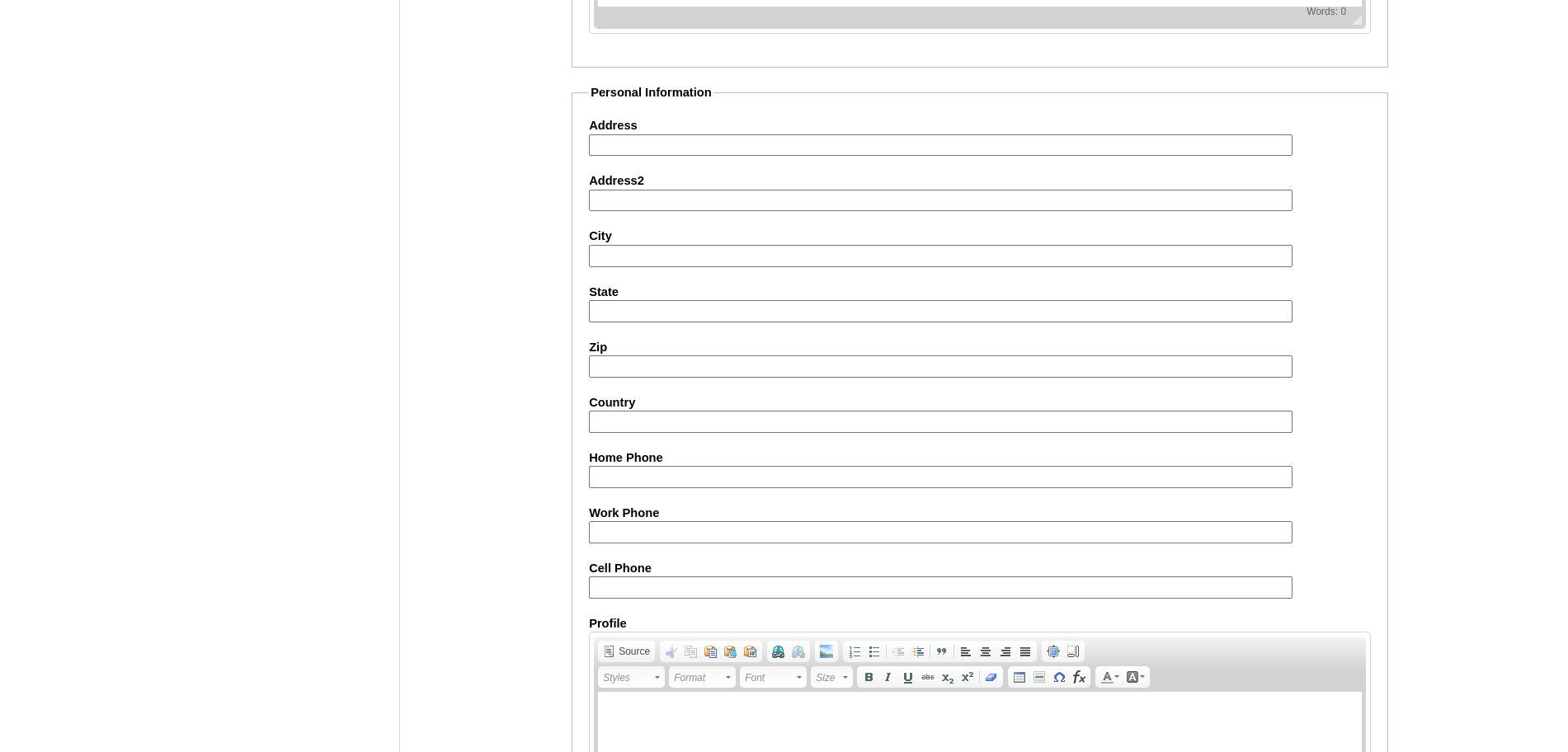
scroll to position [1756, 0]
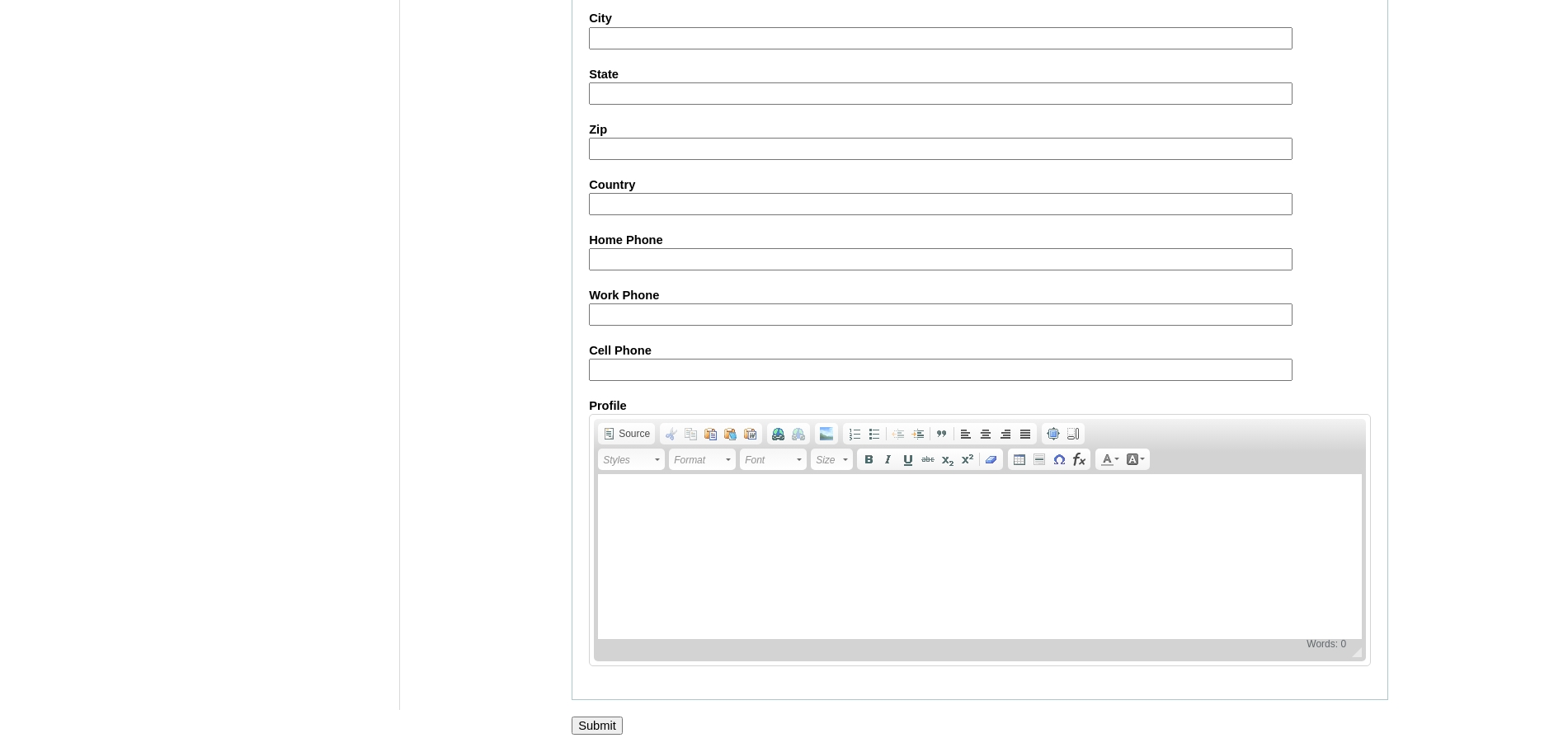
click at [595, 718] on input "Submit" at bounding box center [597, 725] width 51 height 18
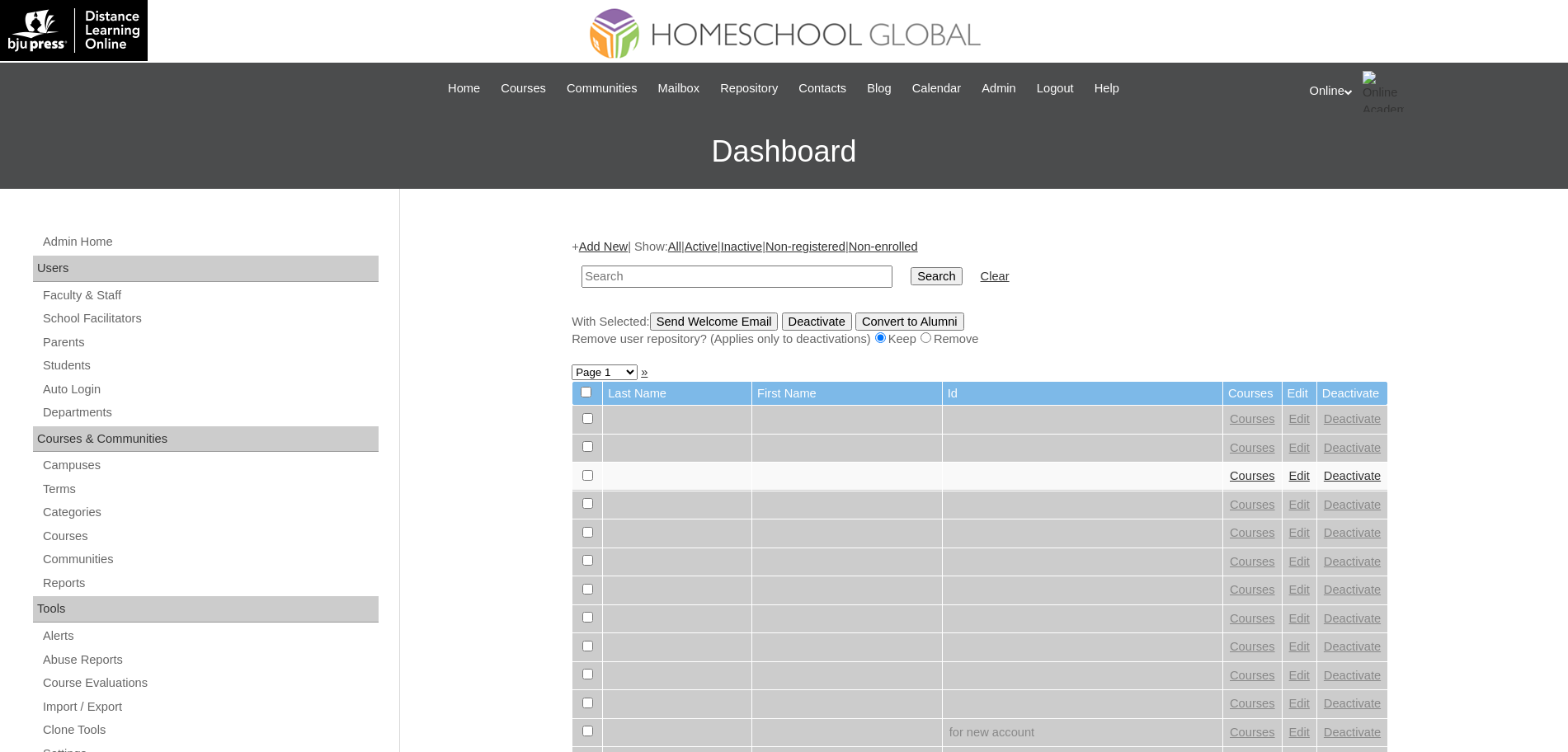
paste input "HG291OACAD2025"
type input "HG291OACAD2025"
click at [911, 267] on input "Search" at bounding box center [936, 275] width 51 height 18
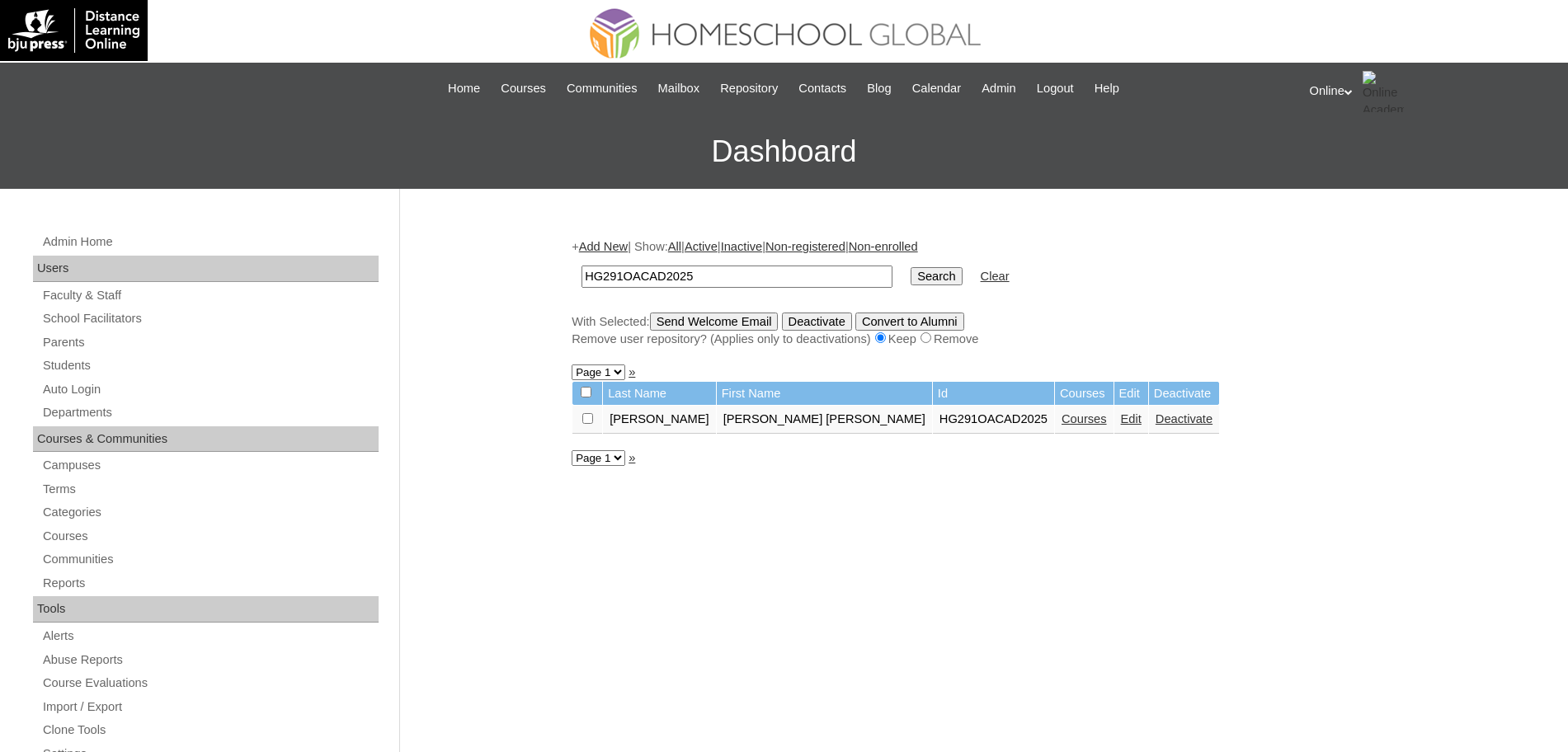
click at [1061, 415] on link "Courses" at bounding box center [1084, 418] width 46 height 13
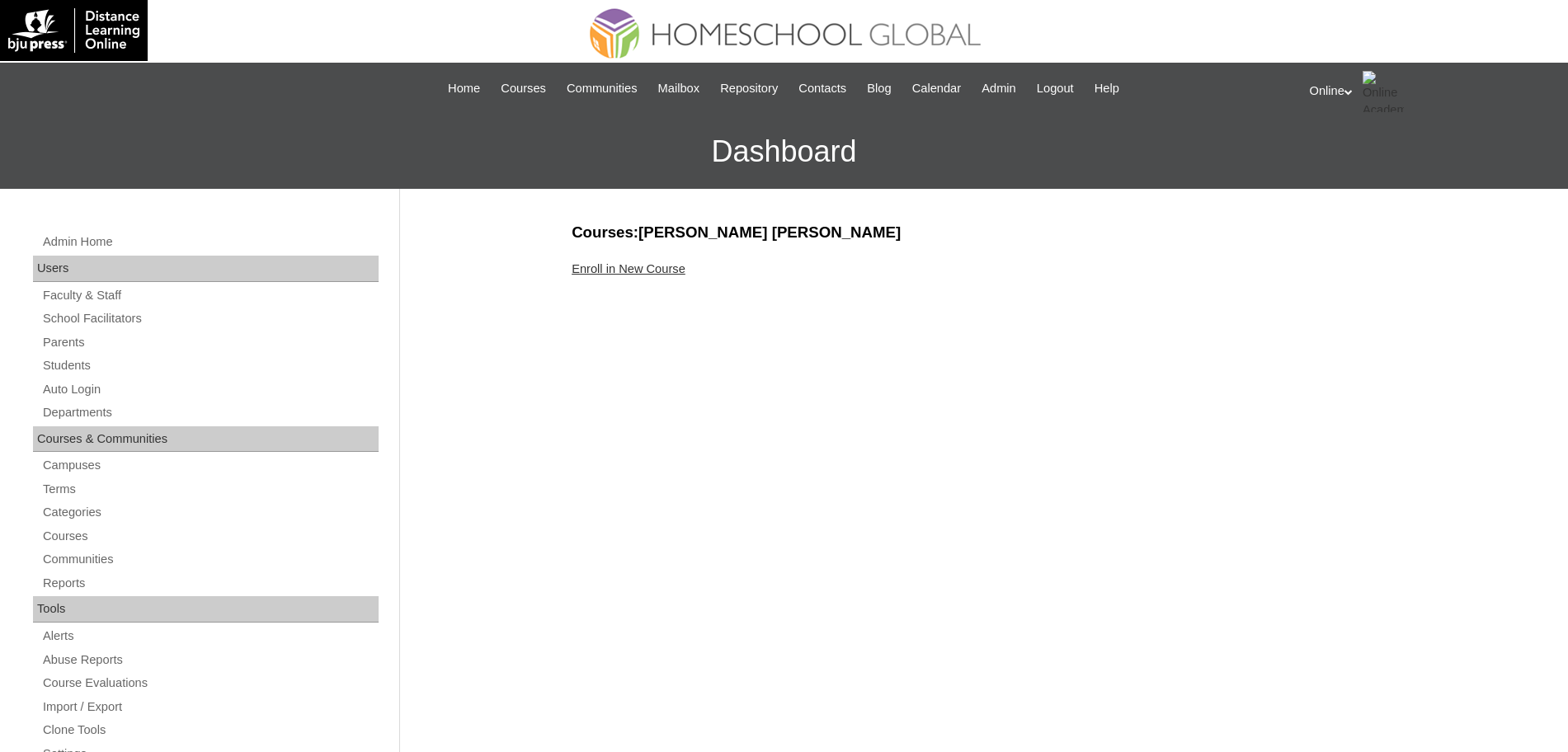
click at [634, 272] on link "Enroll in New Course" at bounding box center [628, 268] width 114 height 13
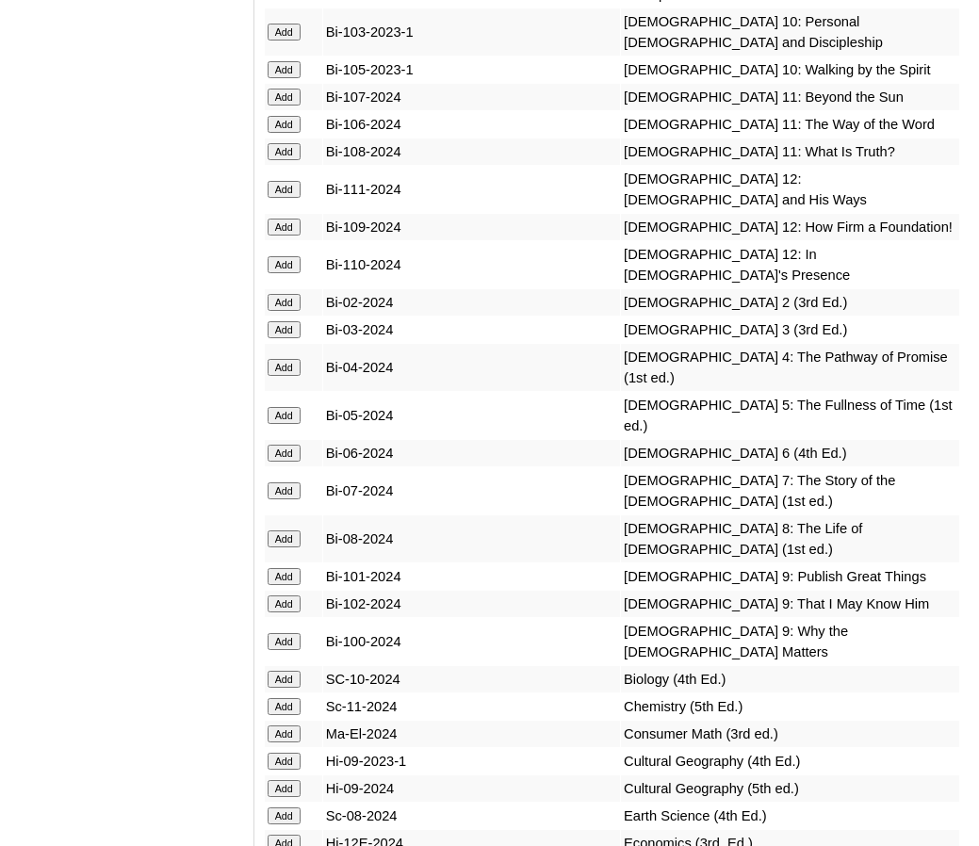
scroll to position [5936, 0]
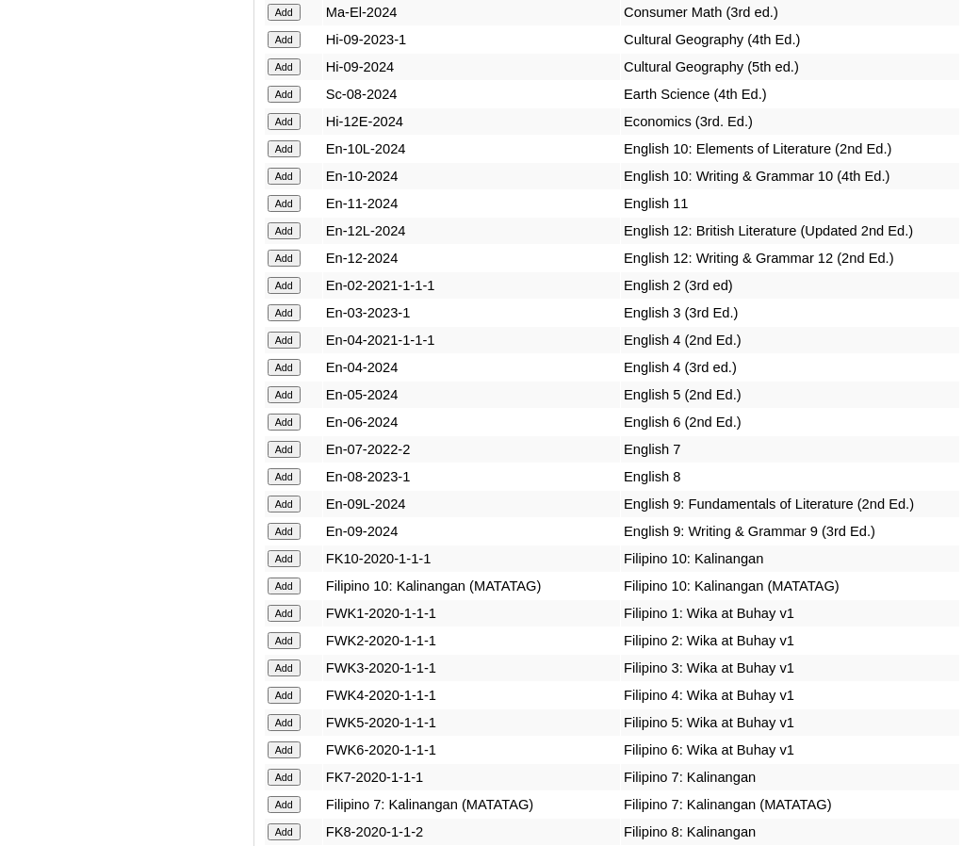
scroll to position [6666, 0]
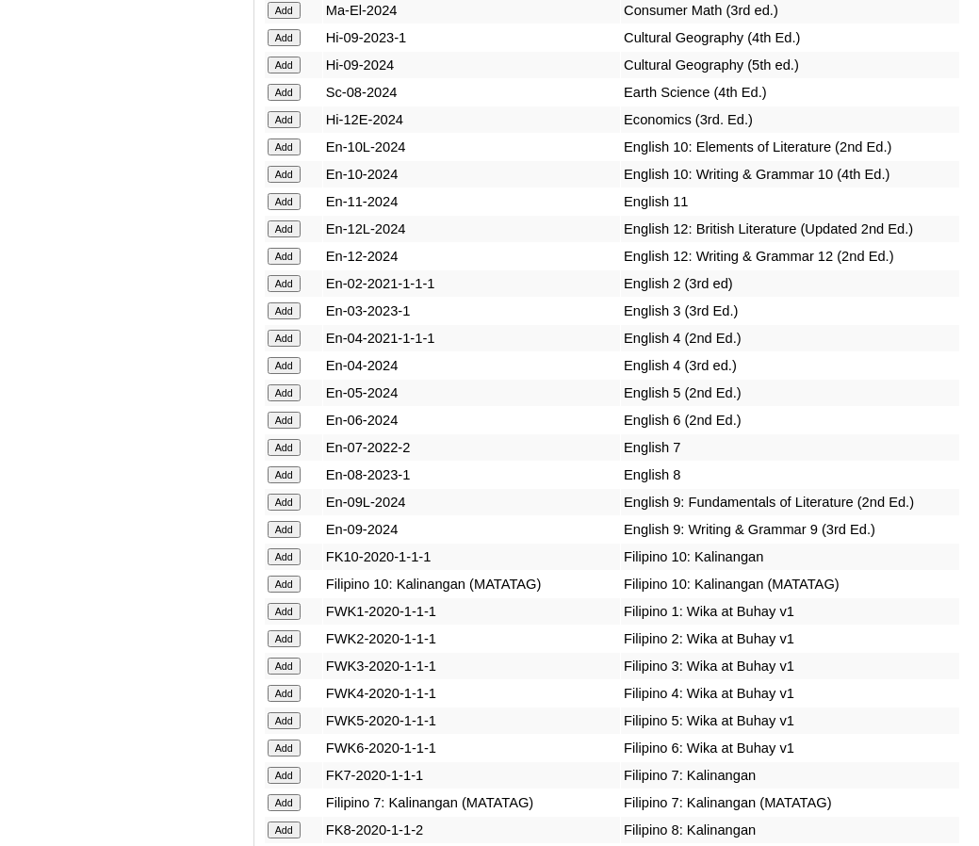
click at [278, 139] on input "Add" at bounding box center [284, 147] width 33 height 17
click at [284, 166] on input "Add" at bounding box center [284, 174] width 33 height 17
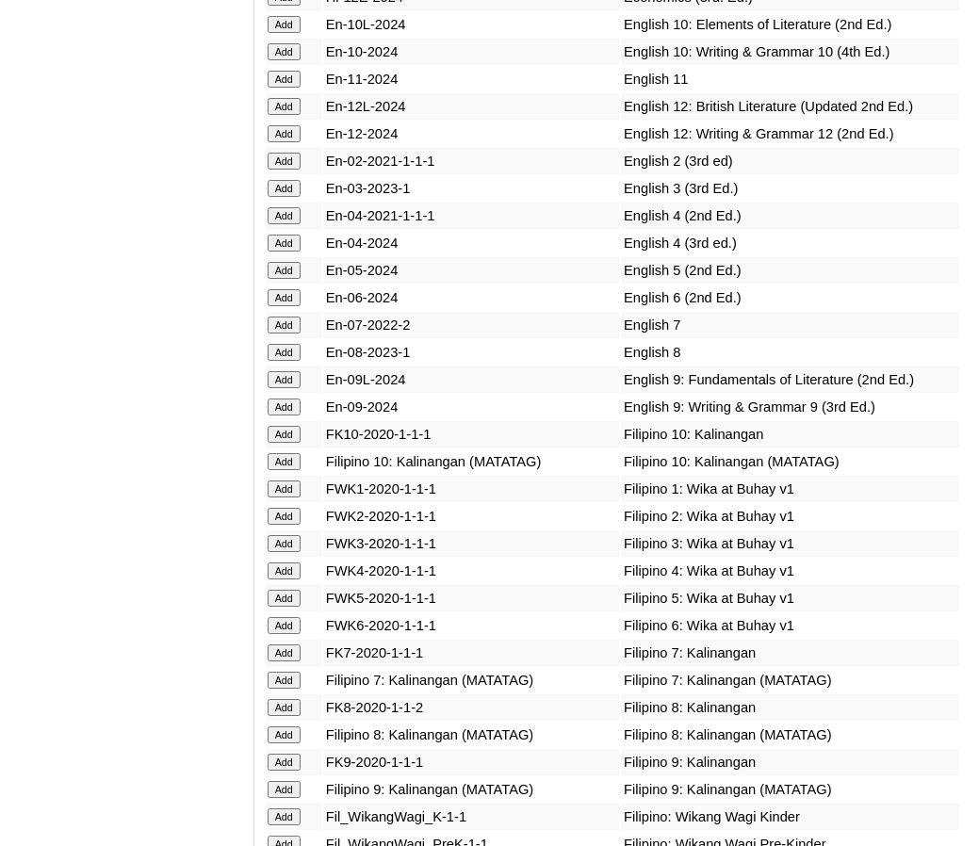
scroll to position [6812, 0]
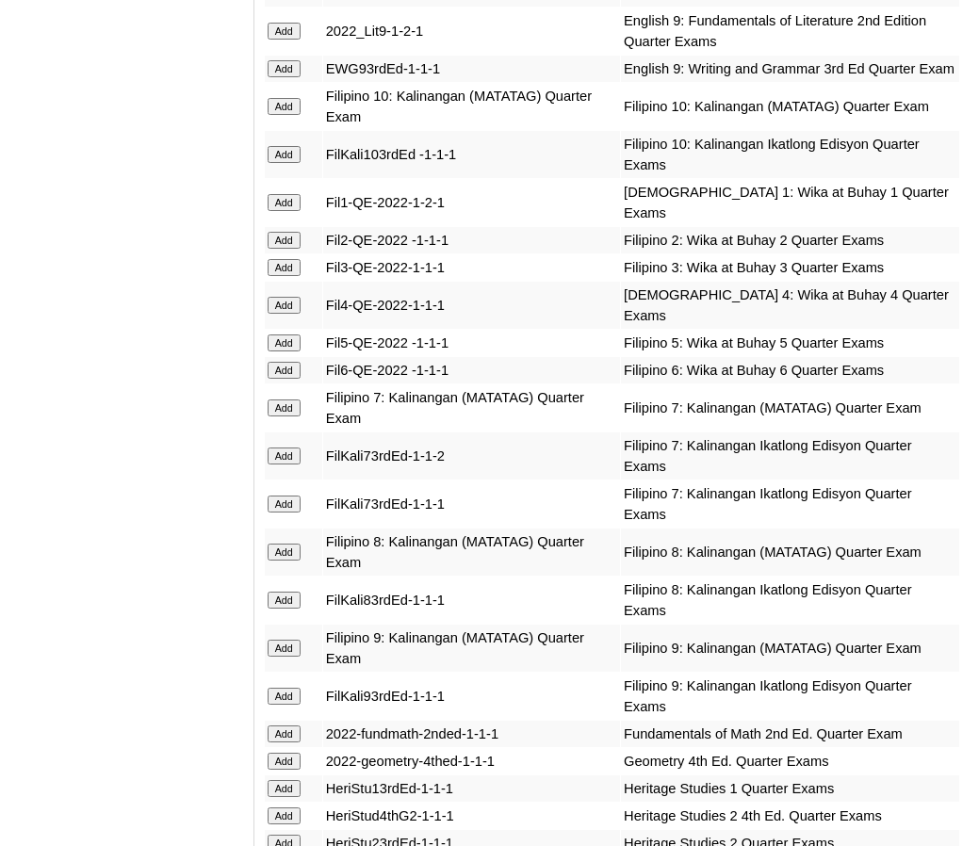
scroll to position [3219, 0]
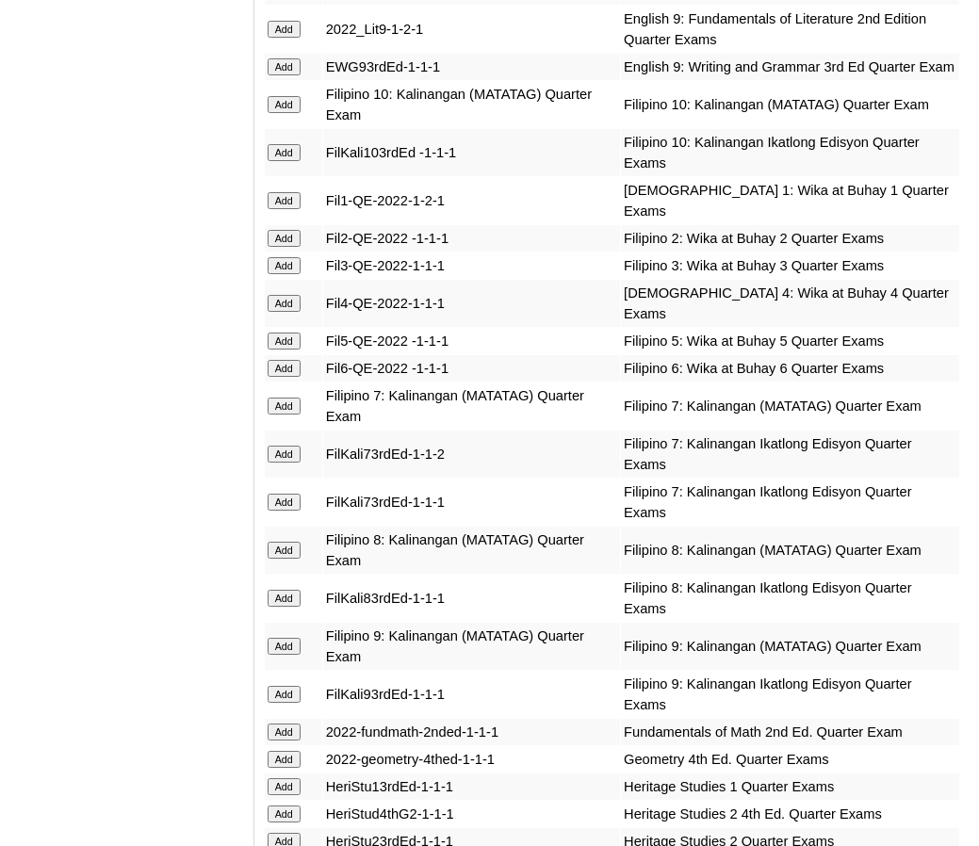
click at [281, 113] on input "Add" at bounding box center [284, 104] width 33 height 17
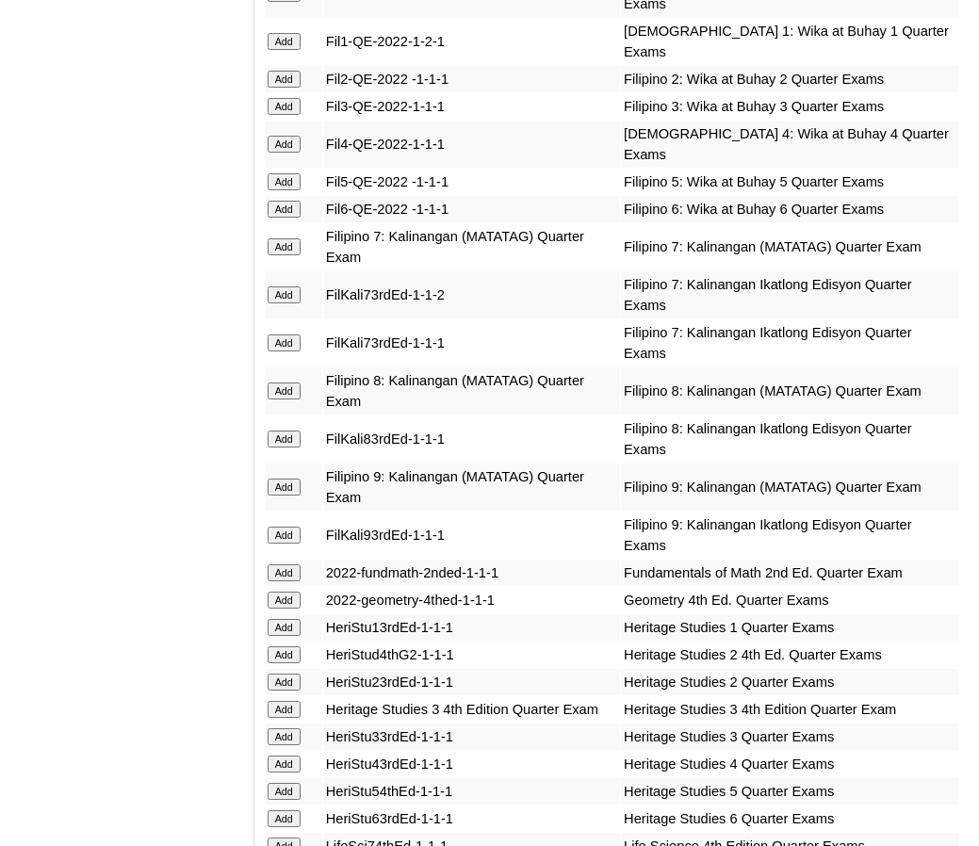
scroll to position [3379, 0]
click at [287, 608] on input "Add" at bounding box center [284, 599] width 33 height 17
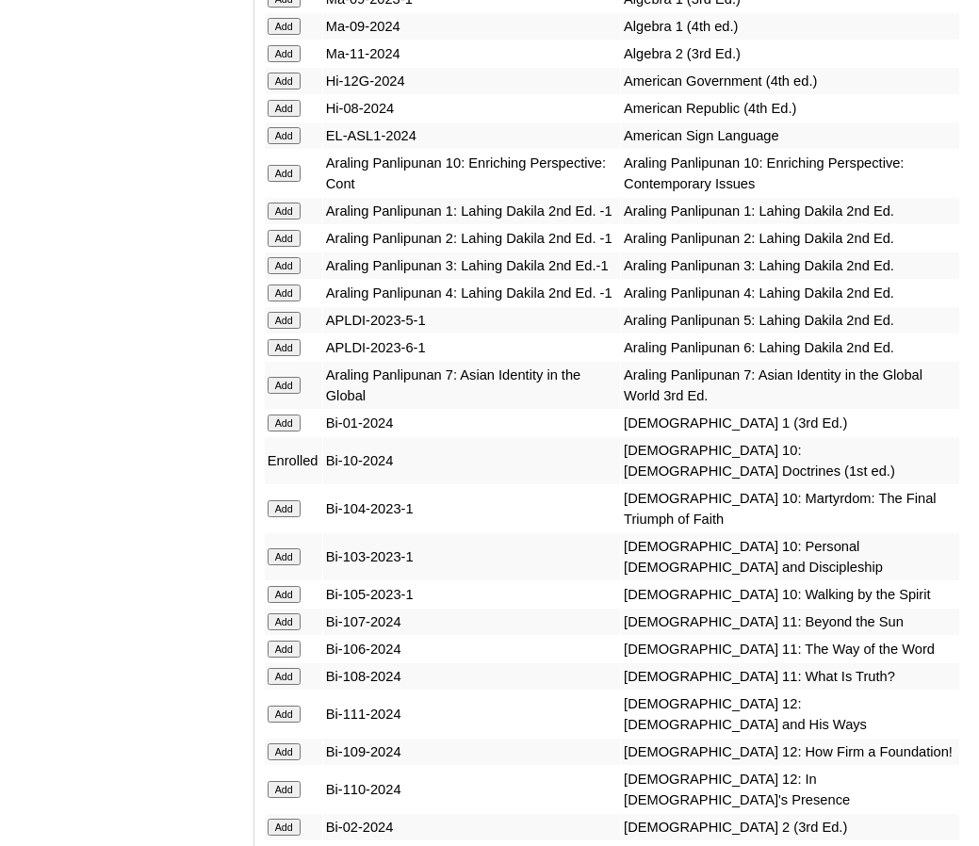
scroll to position [5427, 0]
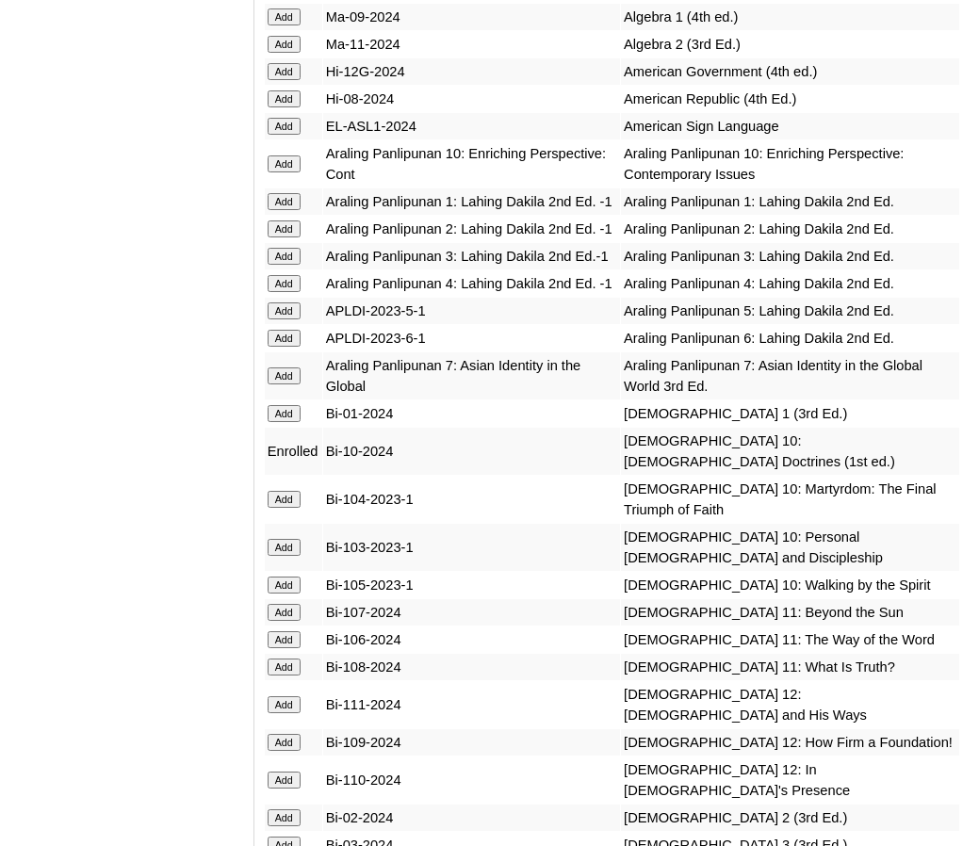
click at [289, 172] on input "Add" at bounding box center [284, 164] width 33 height 17
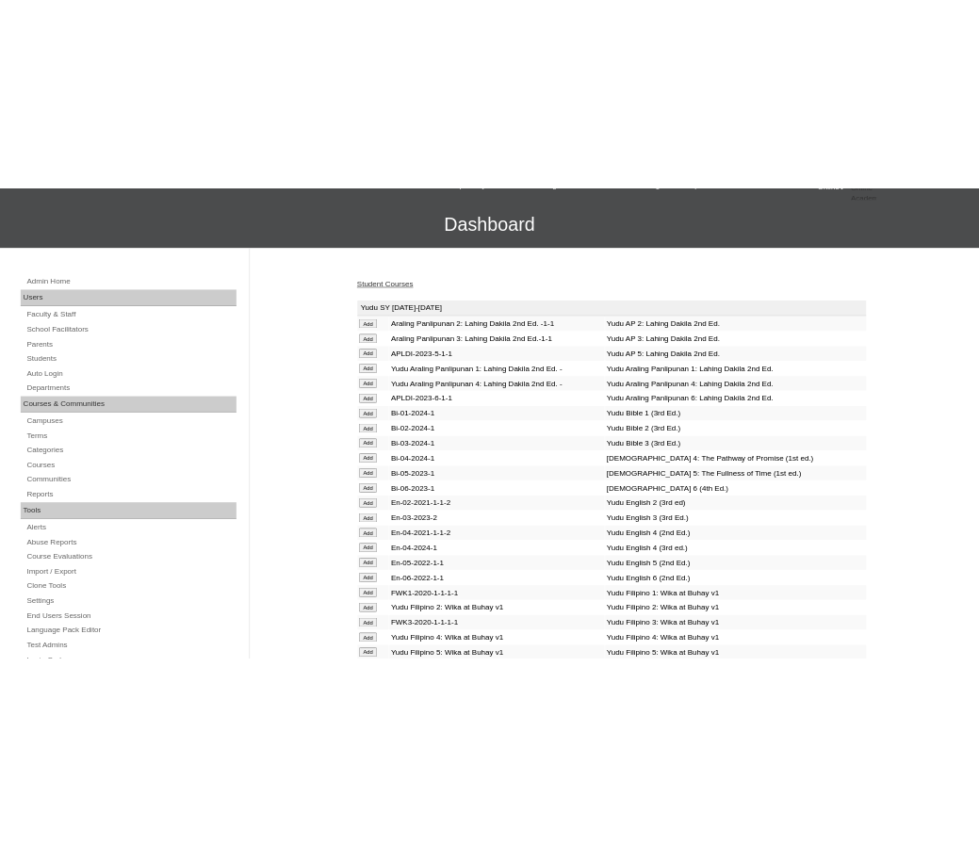
scroll to position [108, 0]
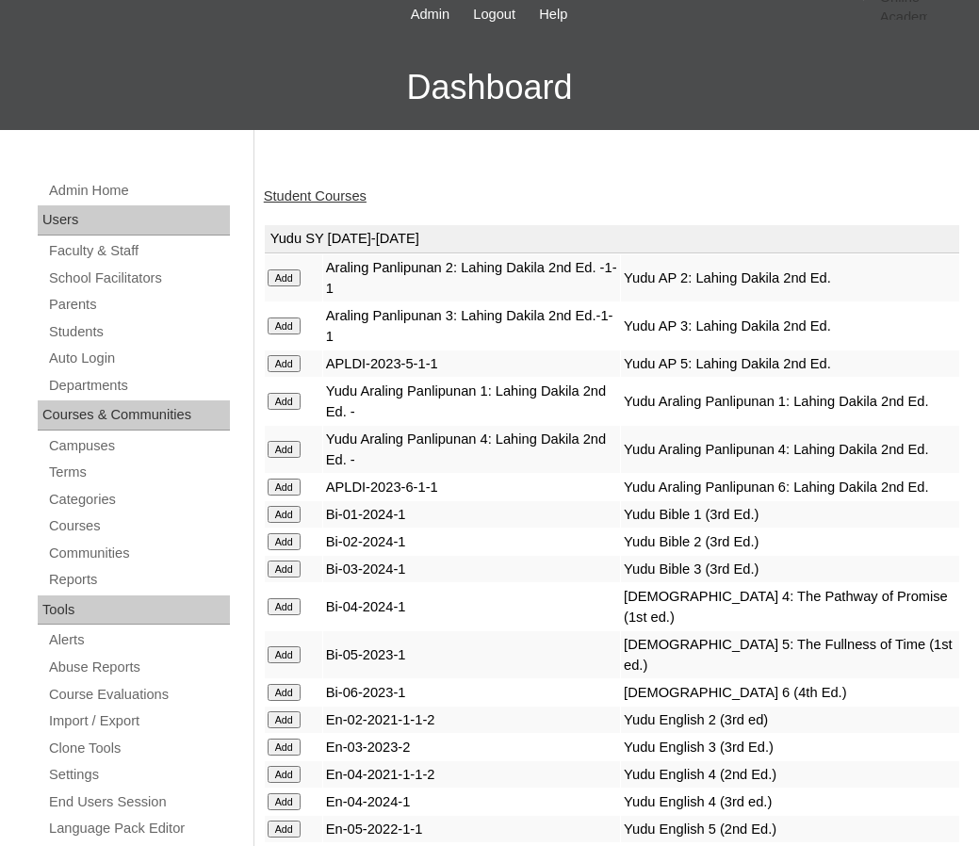
click at [333, 195] on link "Student Courses" at bounding box center [315, 196] width 103 height 15
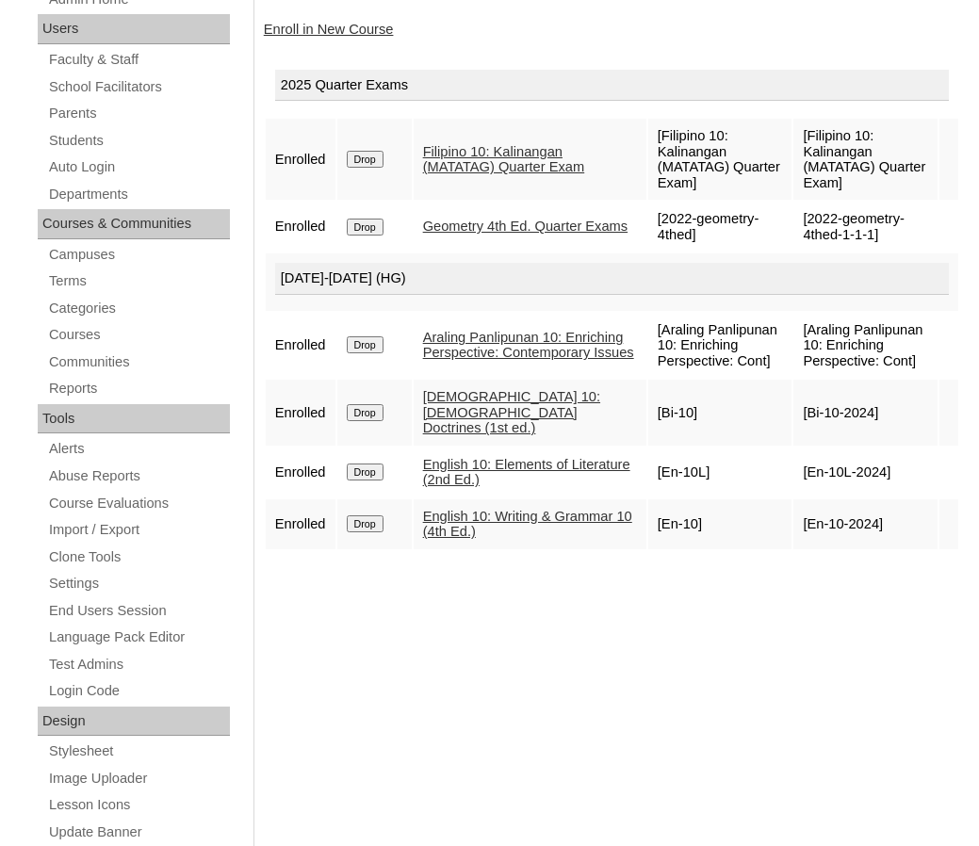
scroll to position [297, 0]
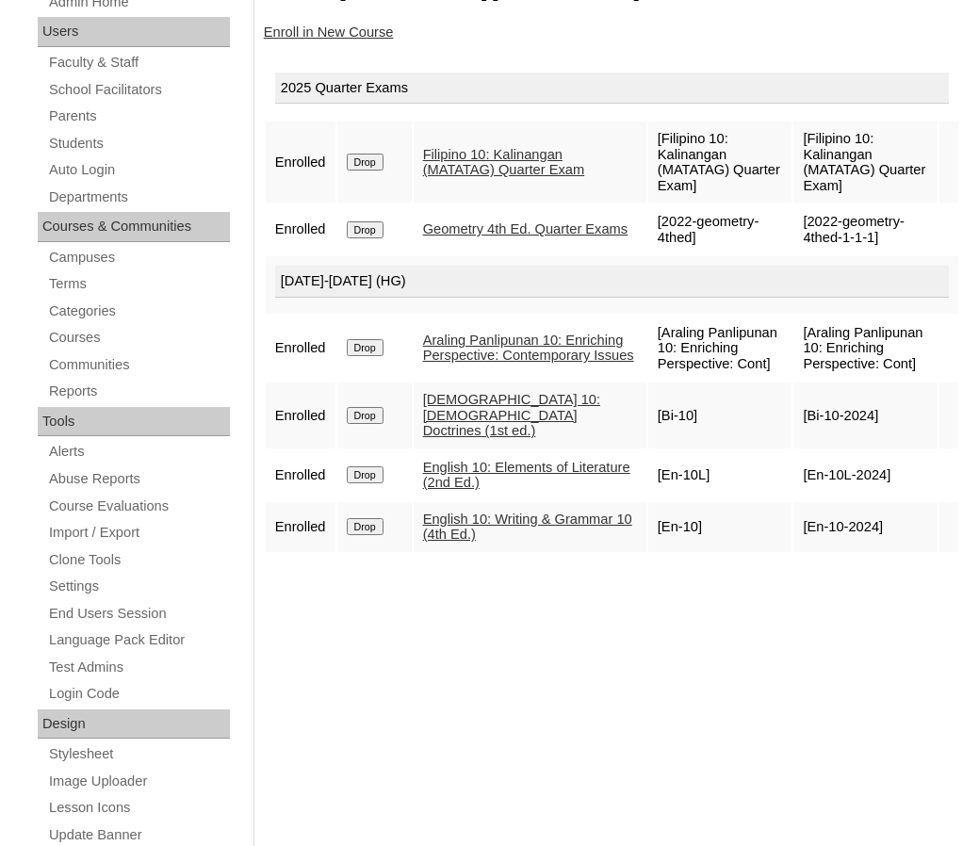
click at [325, 35] on link "Enroll in New Course" at bounding box center [329, 32] width 130 height 15
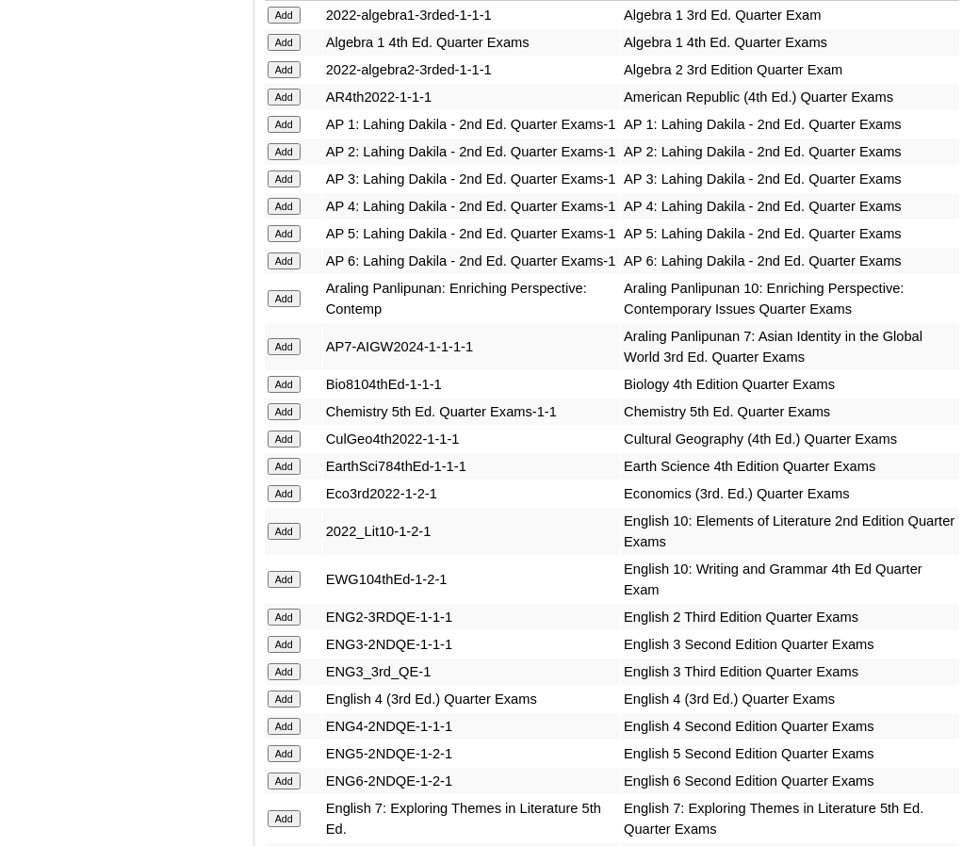
scroll to position [2143, 0]
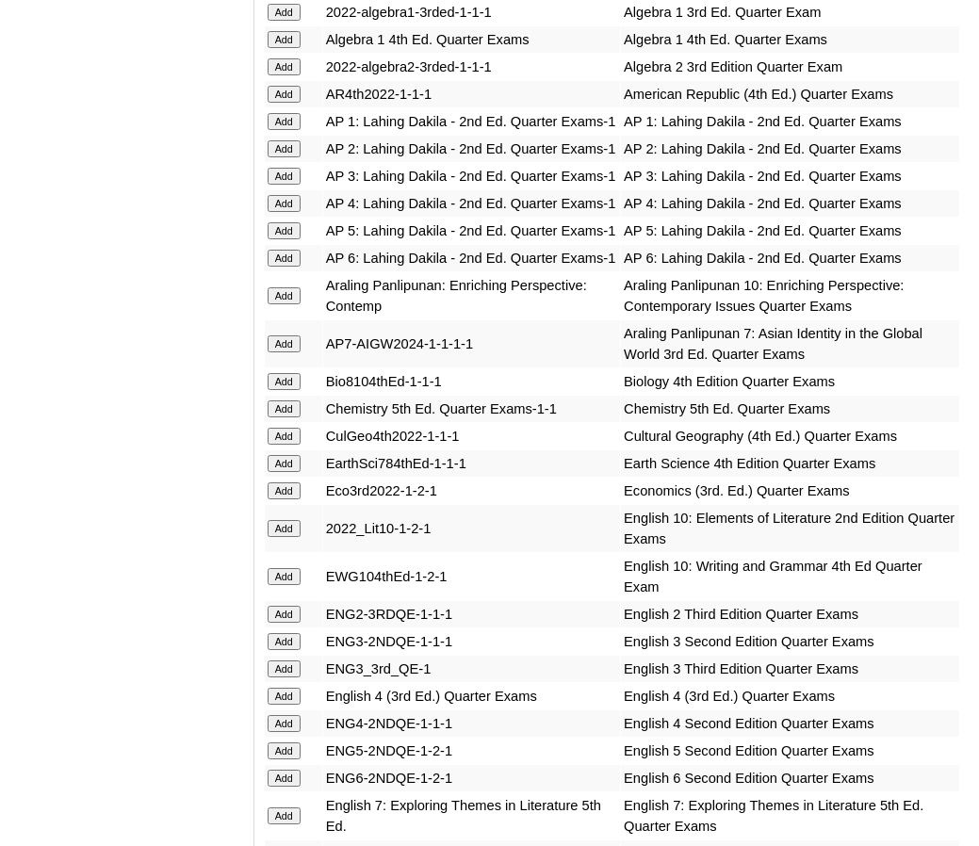
click at [295, 304] on input "Add" at bounding box center [284, 295] width 33 height 17
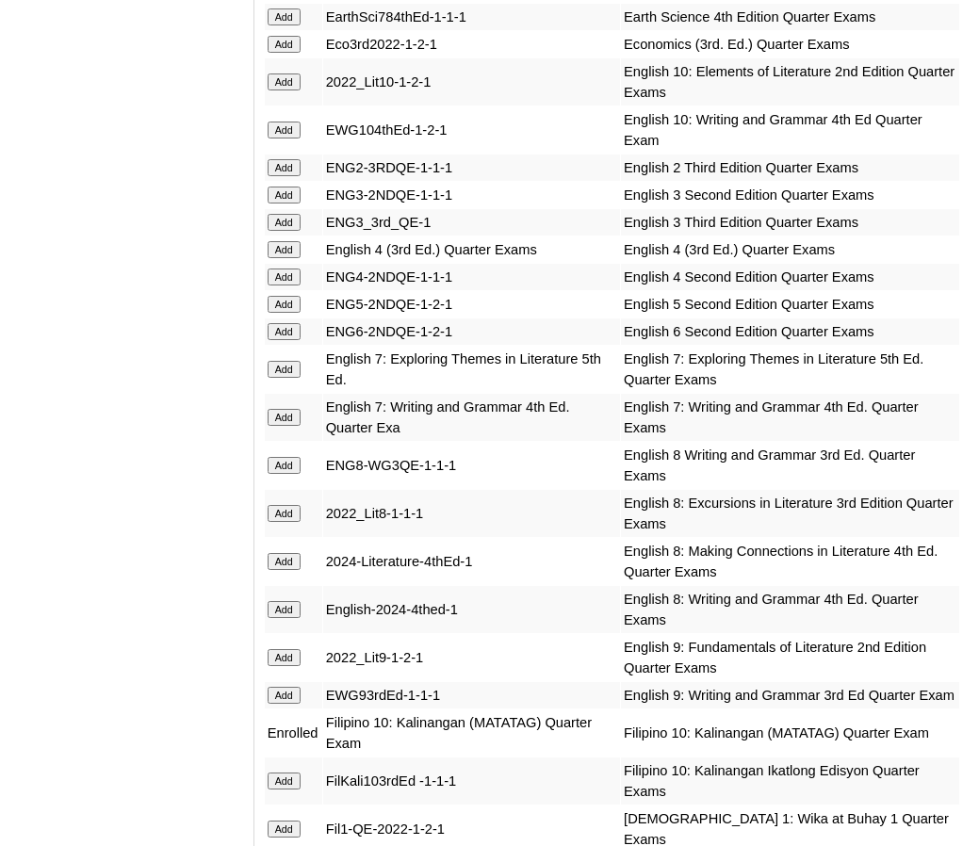
scroll to position [2591, 0]
click at [281, 90] on input "Add" at bounding box center [284, 81] width 33 height 17
click at [285, 138] on input "Add" at bounding box center [284, 129] width 33 height 17
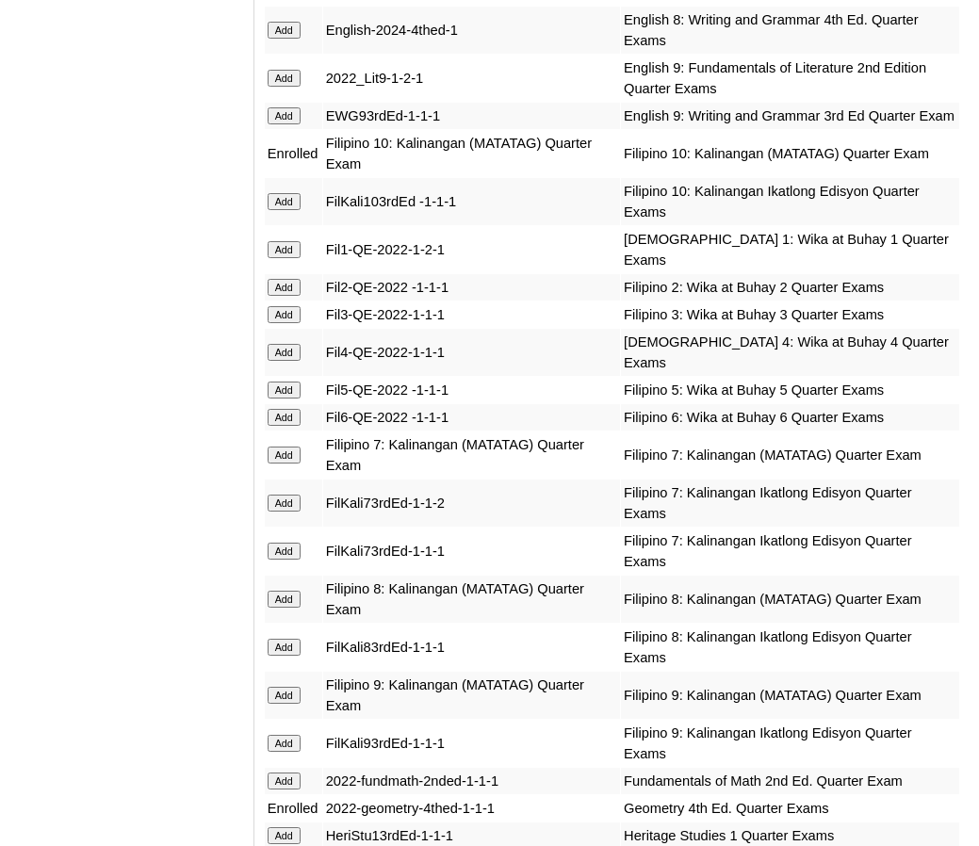
scroll to position [3171, 0]
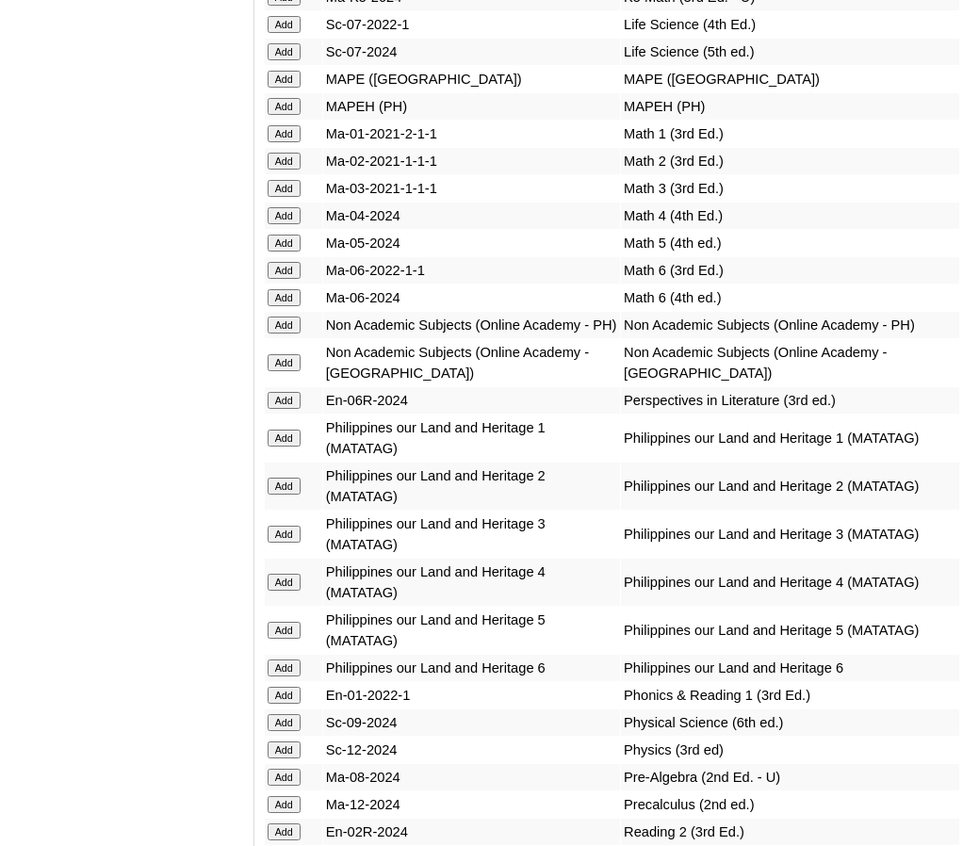
scroll to position [8205, 0]
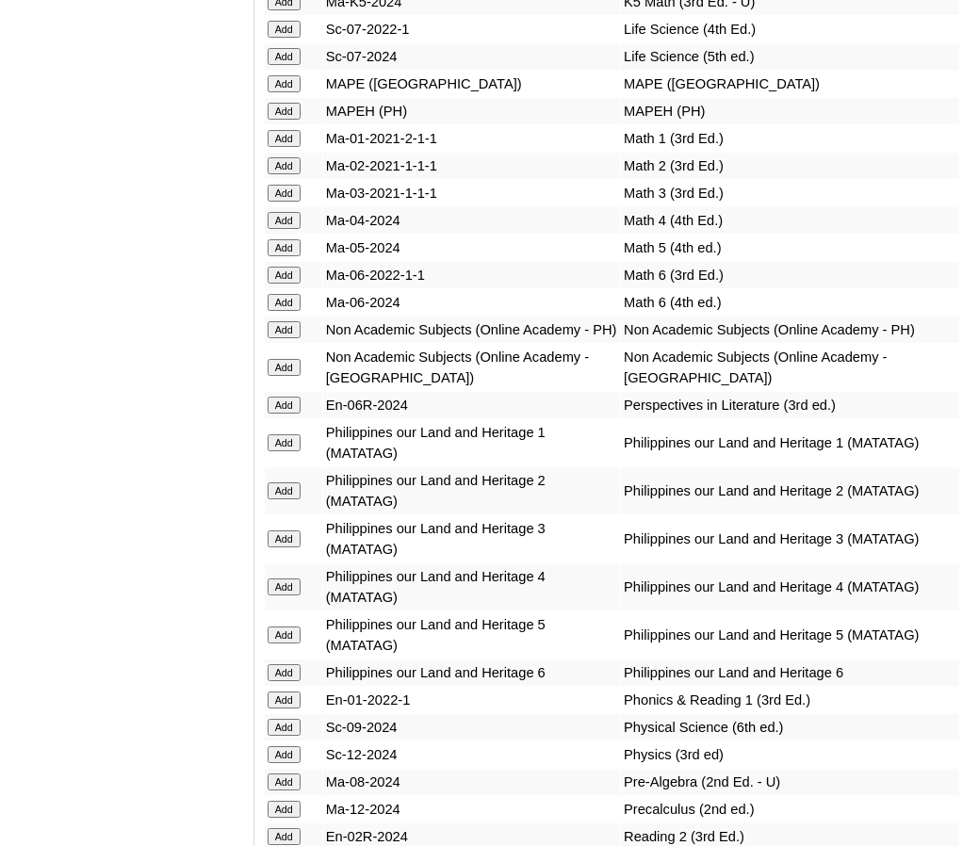
click at [295, 321] on input "Add" at bounding box center [284, 329] width 33 height 17
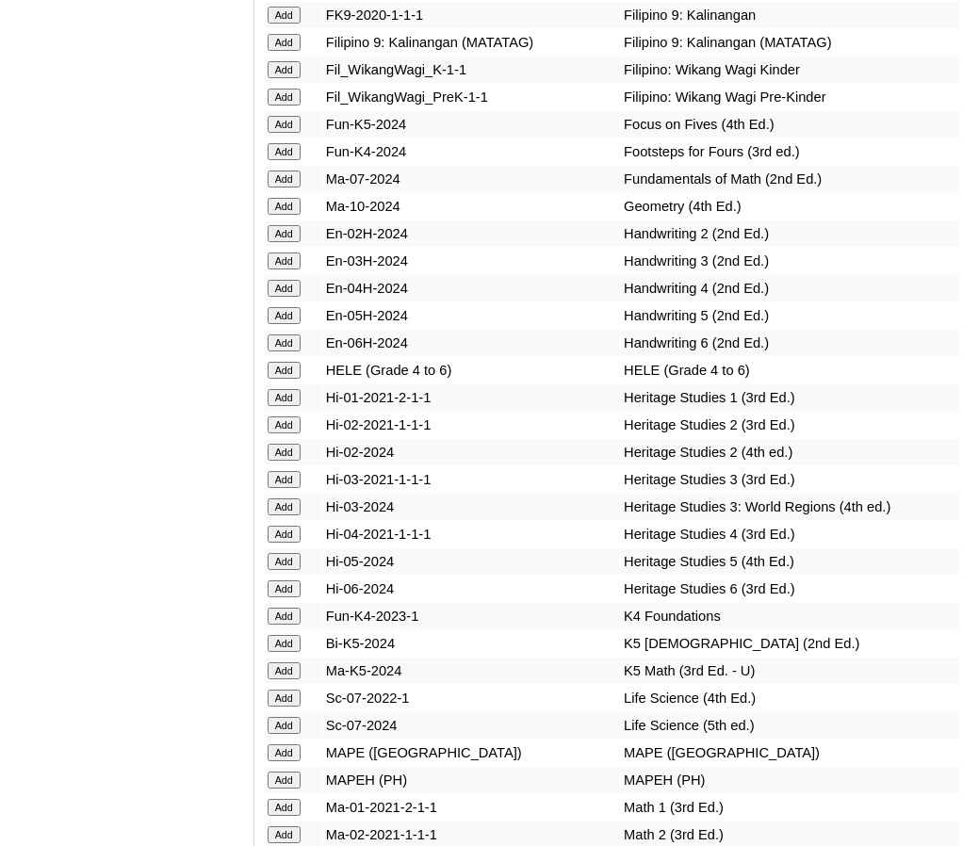
scroll to position [7535, 0]
click at [284, 199] on input "Add" at bounding box center [284, 207] width 33 height 17
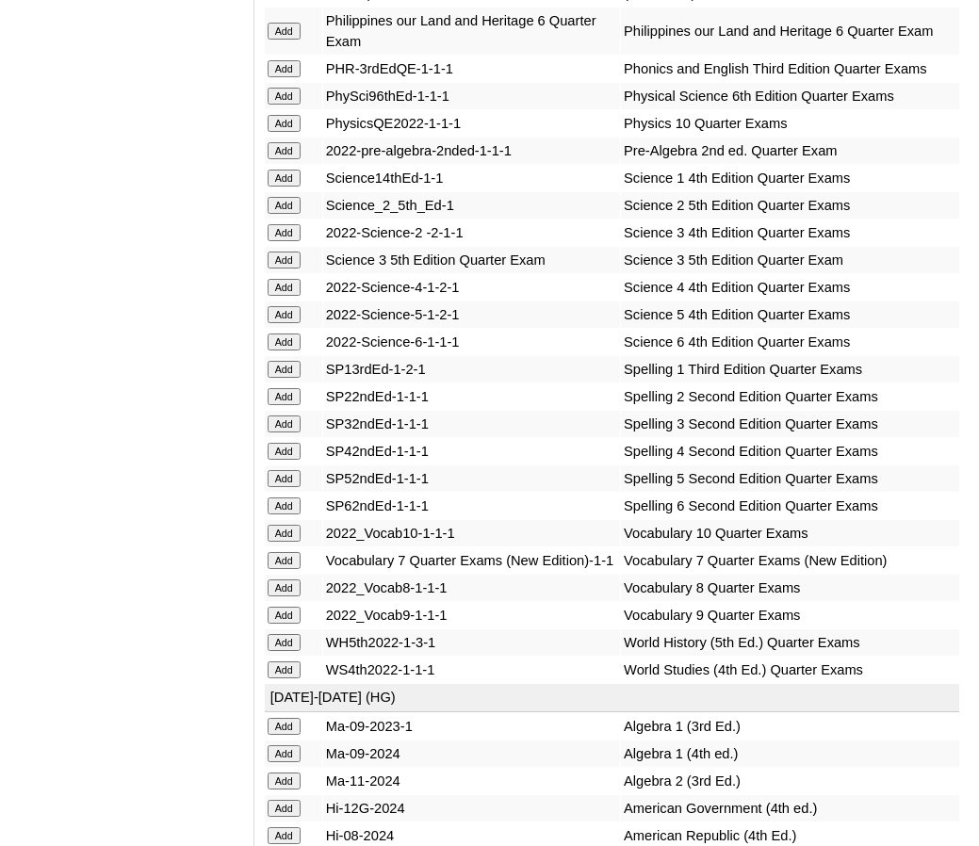
scroll to position [4692, 0]
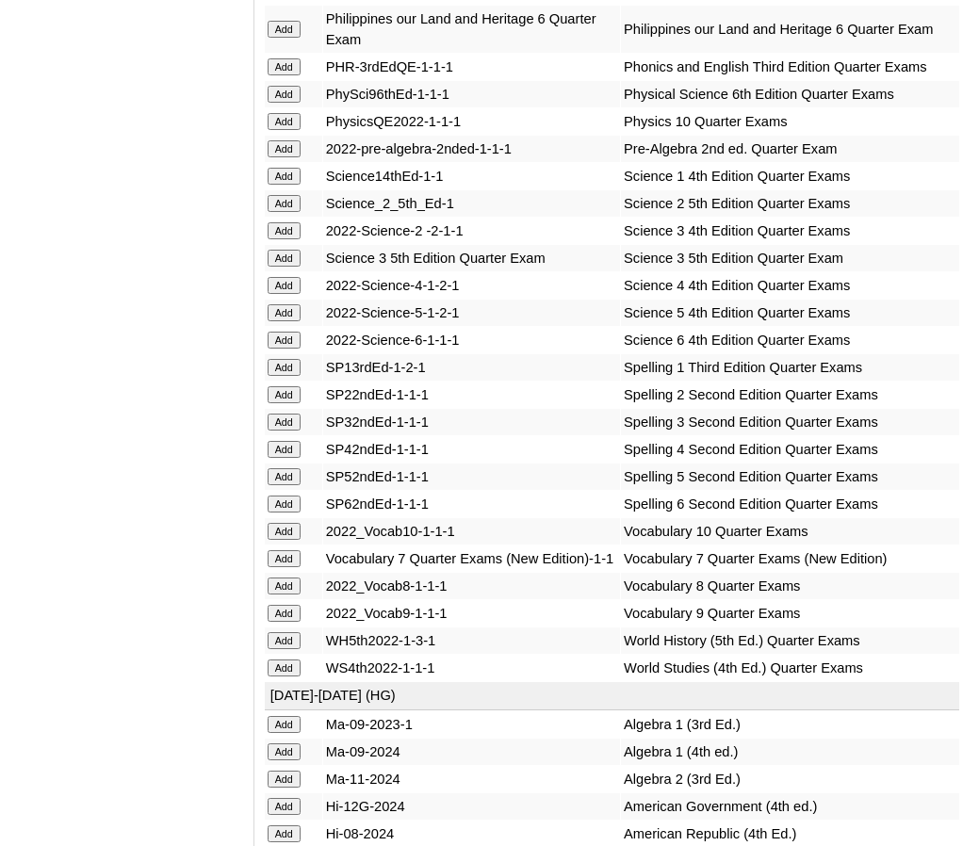
click at [288, 130] on input "Add" at bounding box center [284, 121] width 33 height 17
click at [281, 540] on input "Add" at bounding box center [284, 531] width 33 height 17
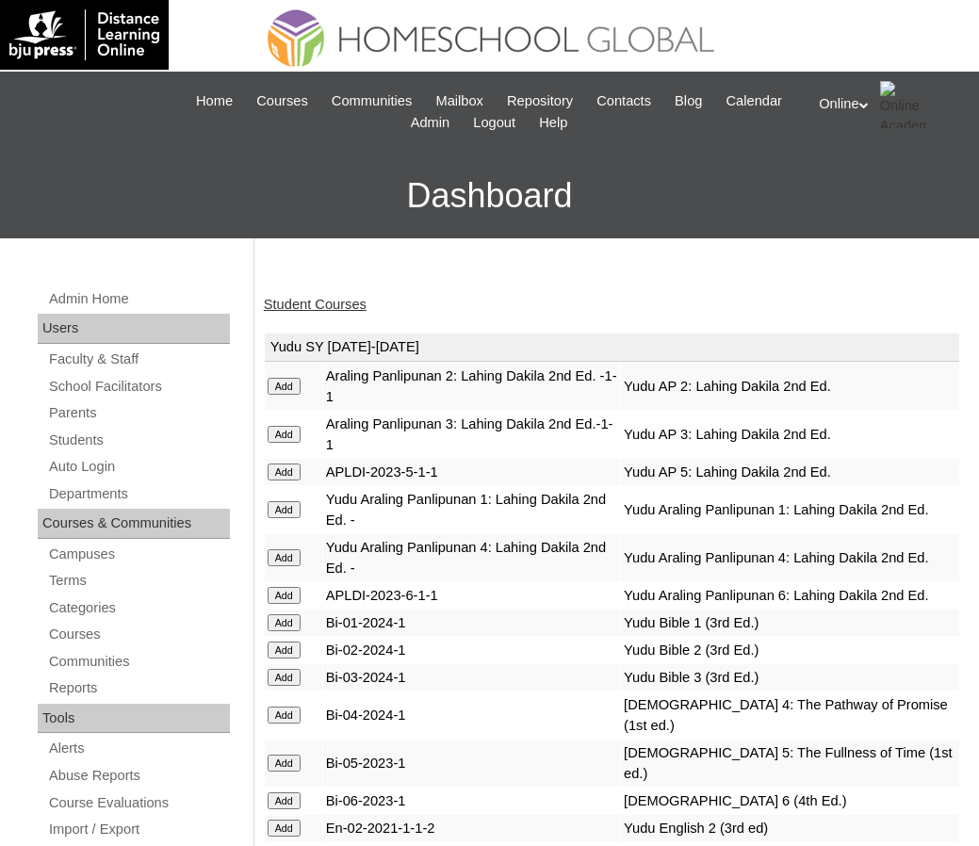
click at [333, 303] on link "Student Courses" at bounding box center [315, 304] width 103 height 15
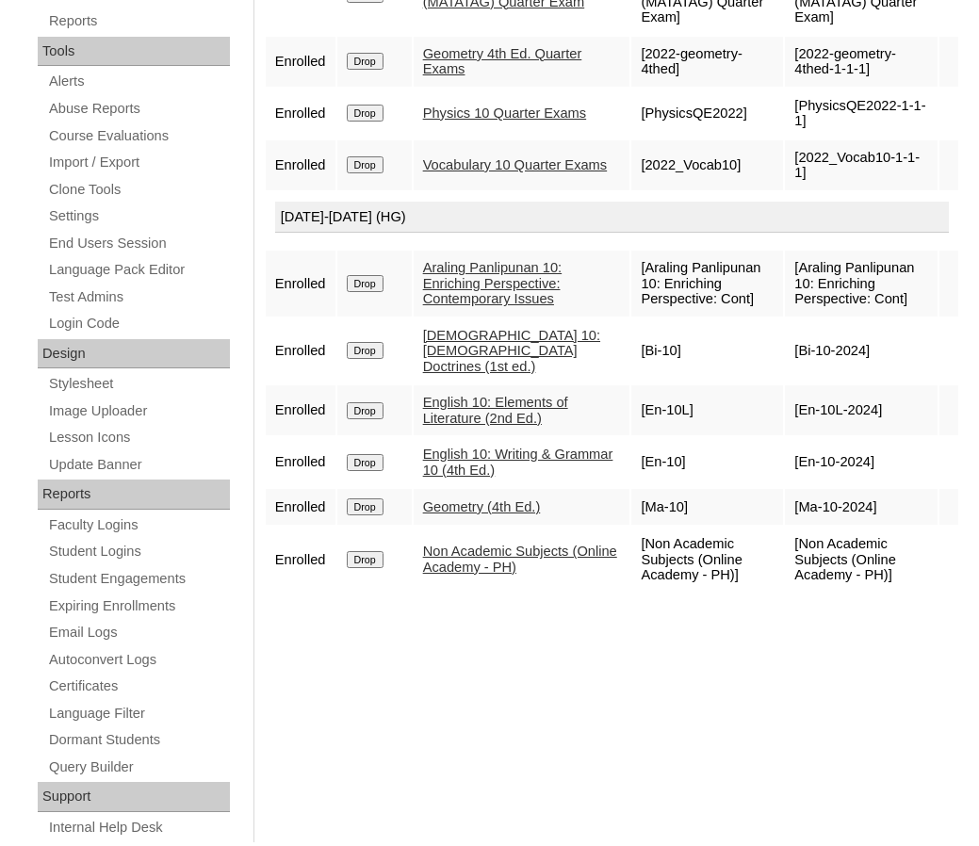
scroll to position [697, 0]
